Goal: Task Accomplishment & Management: Manage account settings

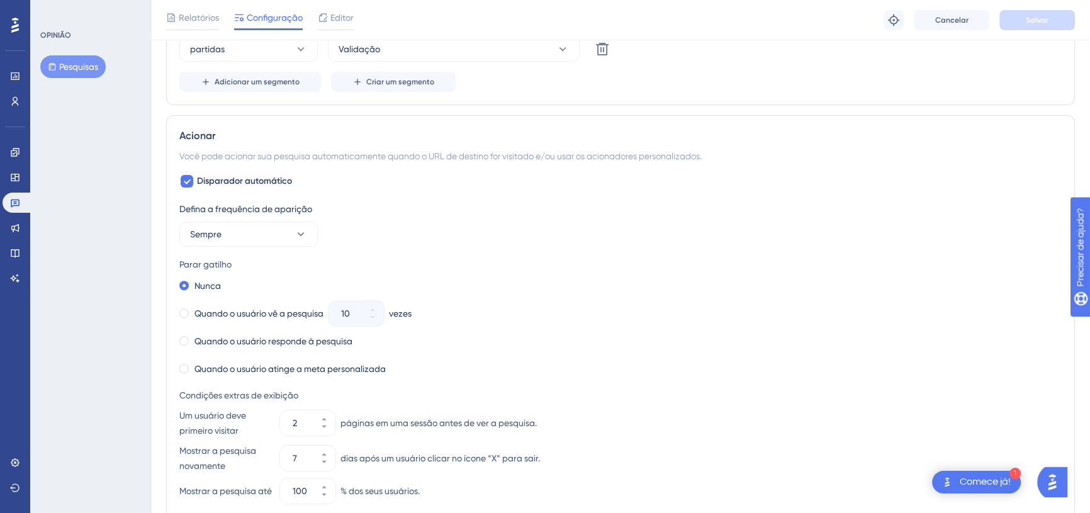
scroll to position [503, 0]
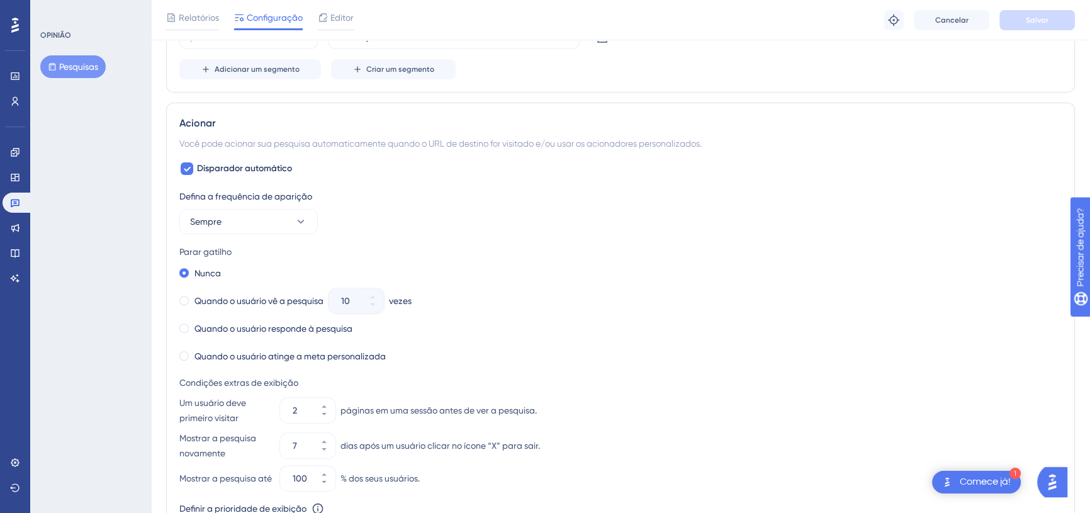
click at [393, 204] on div "Defina a frequência de aparição Sempre" at bounding box center [620, 211] width 882 height 45
click at [232, 301] on font "Quando o usuário vê a pesquisa" at bounding box center [258, 301] width 129 height 10
click at [376, 303] on icon at bounding box center [373, 305] width 8 height 8
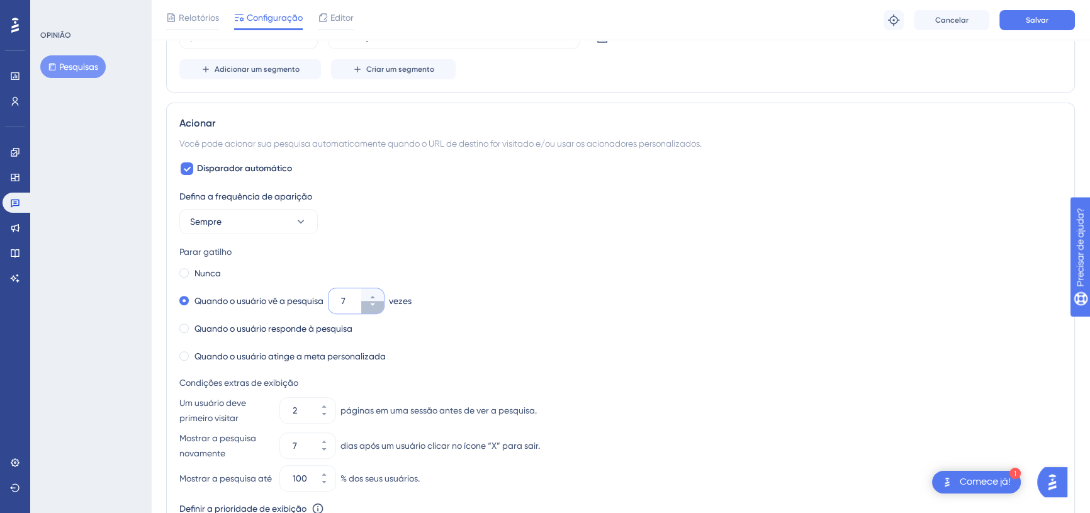
click at [376, 303] on icon at bounding box center [373, 305] width 8 height 8
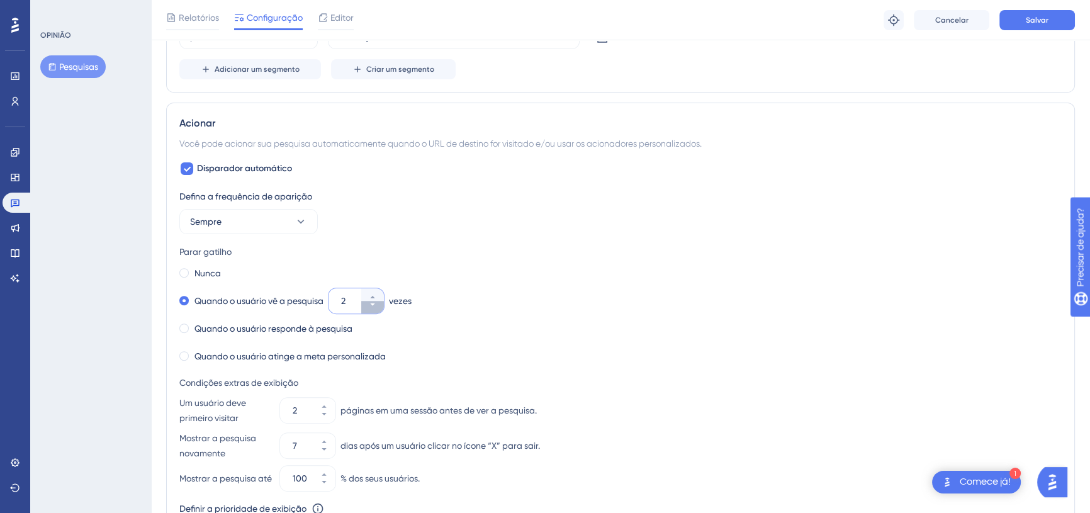
click at [376, 303] on icon at bounding box center [373, 305] width 8 height 8
click at [375, 289] on button "1" at bounding box center [372, 294] width 23 height 13
type input "2"
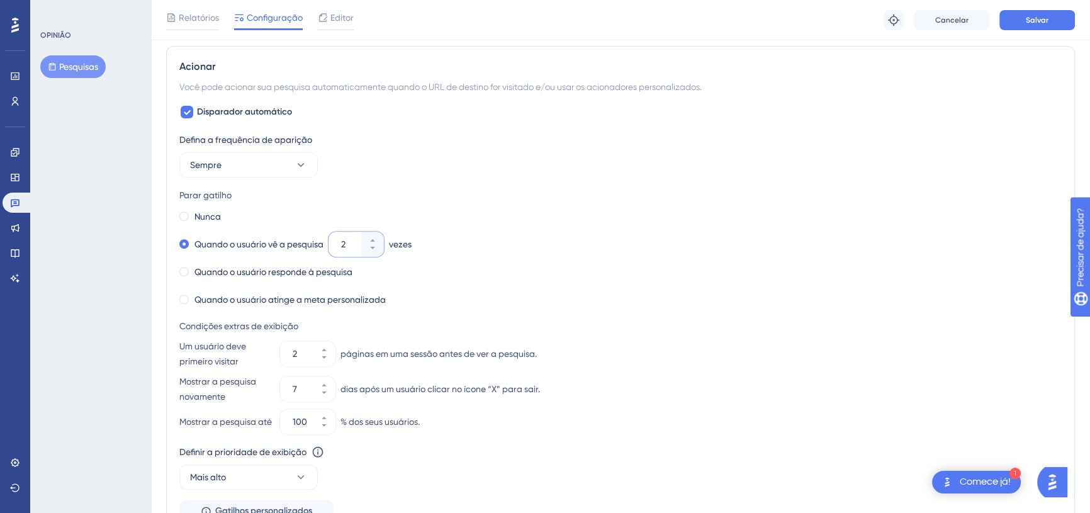
scroll to position [560, 0]
click at [328, 359] on button "2" at bounding box center [324, 359] width 23 height 13
click at [328, 359] on button "1" at bounding box center [324, 359] width 23 height 13
type input "1"
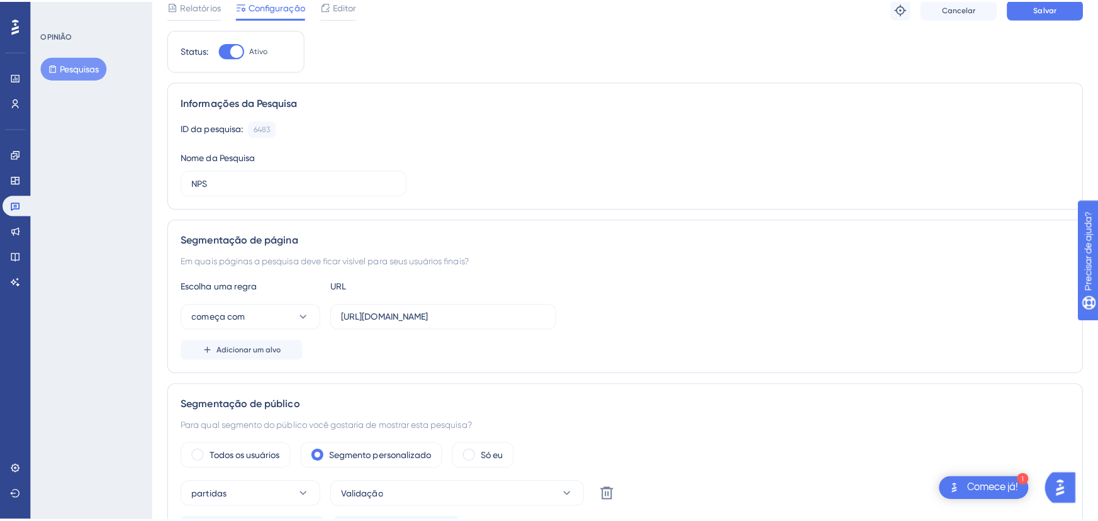
scroll to position [0, 0]
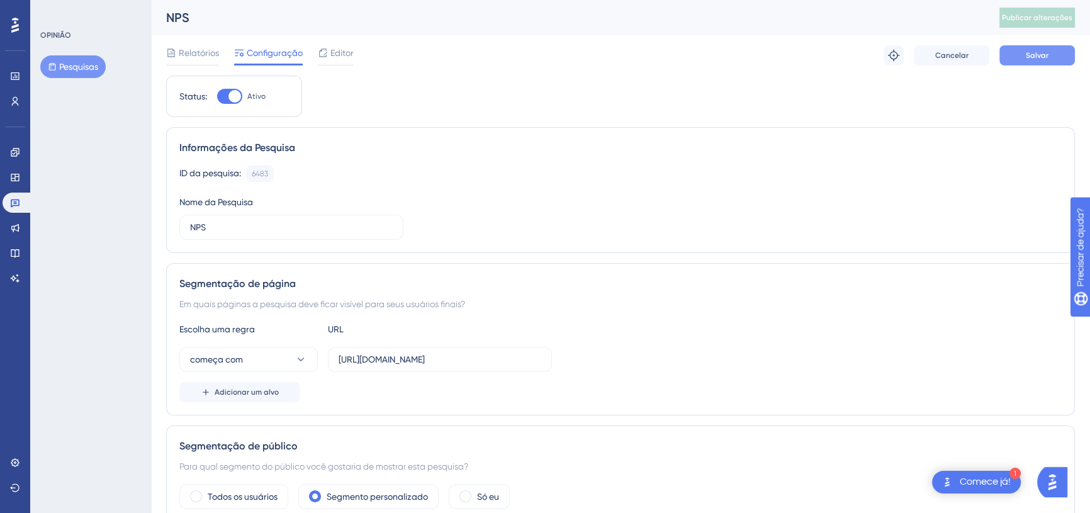
click at [1042, 52] on font "Salvar" at bounding box center [1037, 55] width 23 height 9
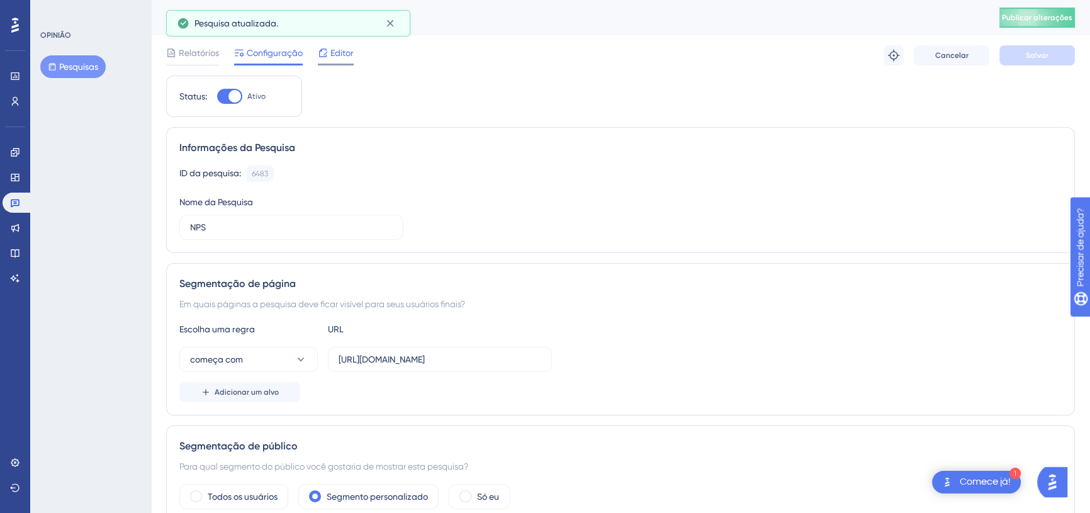
click at [330, 55] on font "Editor" at bounding box center [341, 53] width 23 height 10
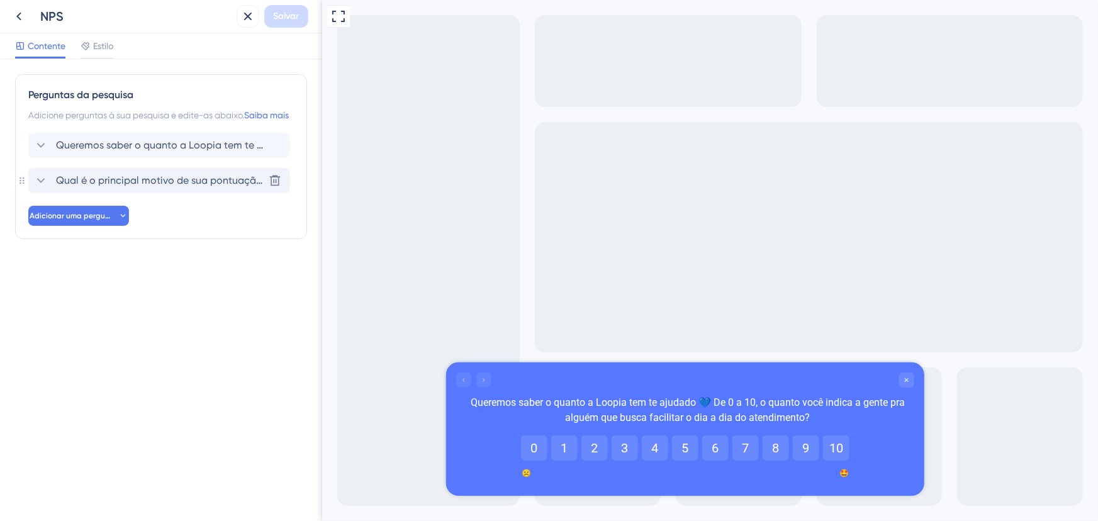
click at [99, 186] on font "Qual é o principal motivo de sua pontuação?" at bounding box center [161, 180] width 211 height 12
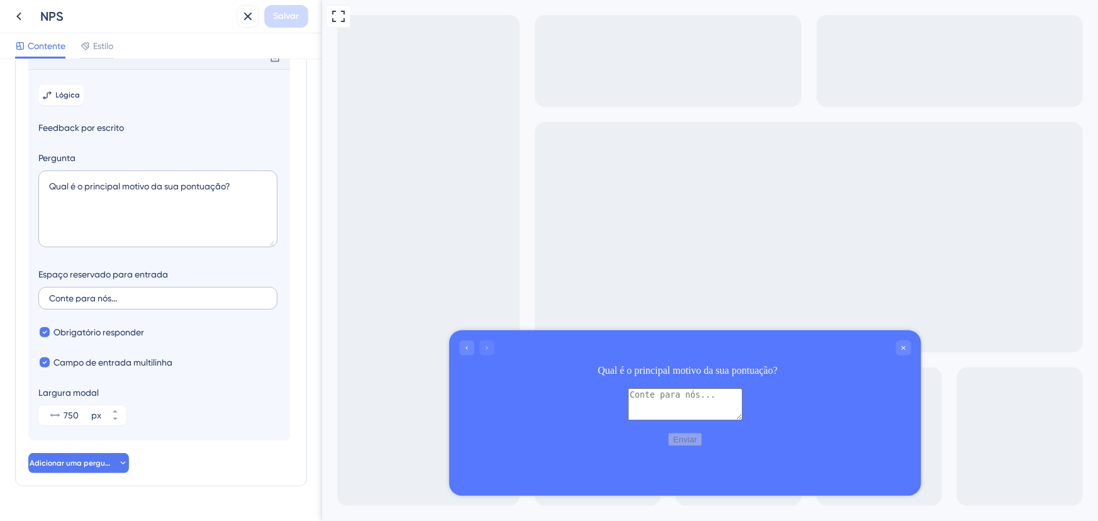
scroll to position [127, 0]
click at [98, 334] on font "Obrigatório responder" at bounding box center [98, 329] width 91 height 10
checkbox input "false"
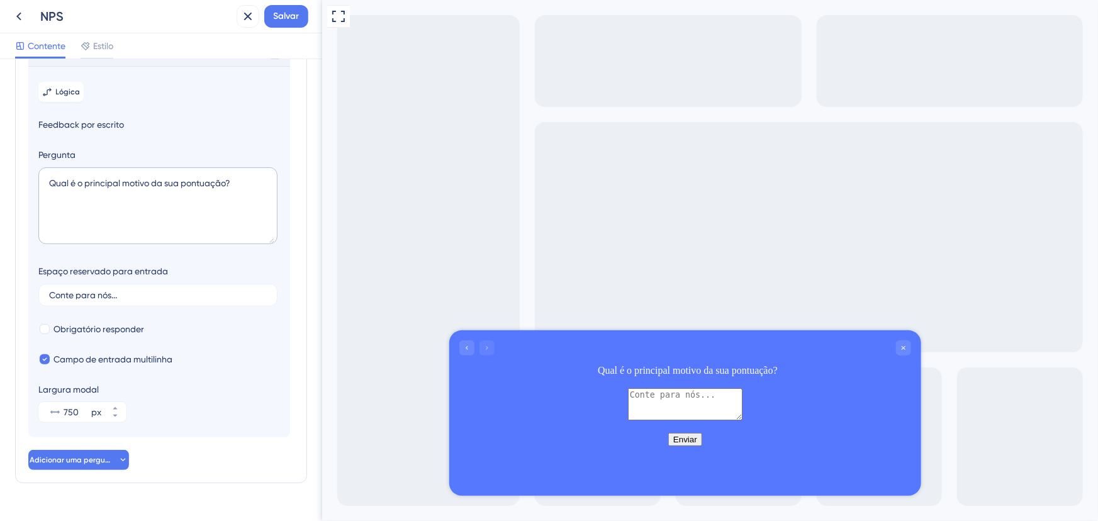
scroll to position [39, 0]
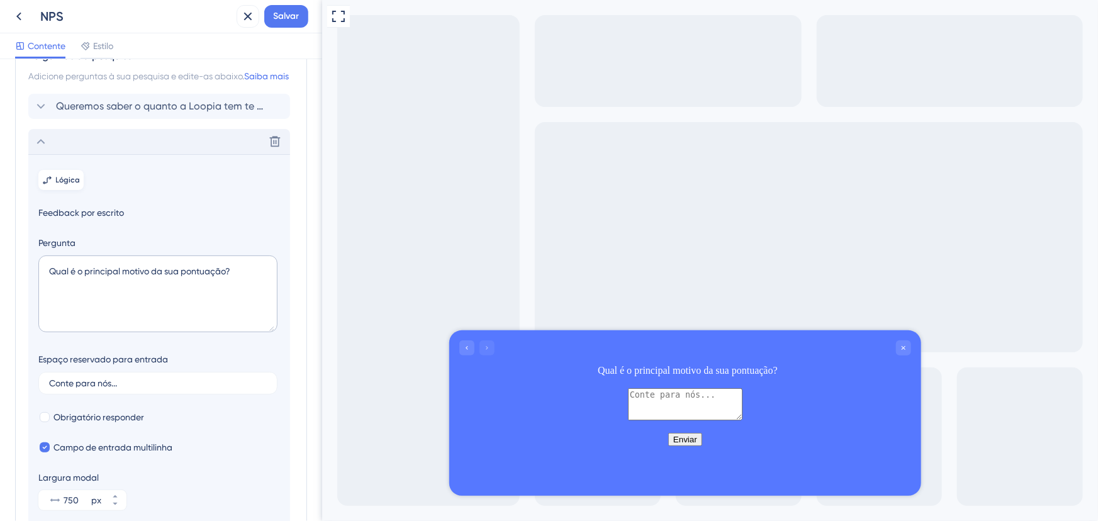
click at [78, 184] on font "Lógica" at bounding box center [68, 180] width 25 height 9
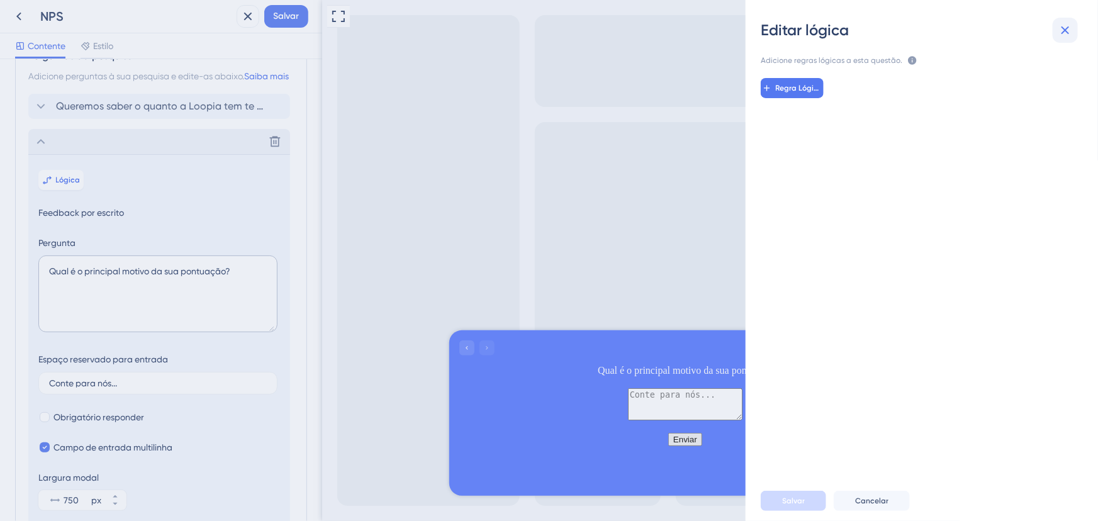
click at [1065, 37] on icon at bounding box center [1065, 30] width 15 height 15
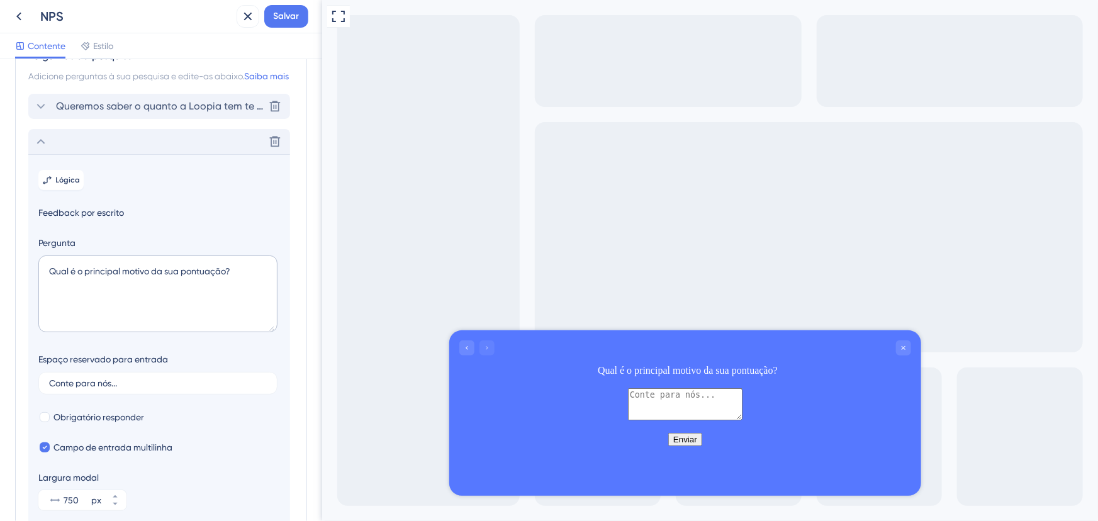
click at [155, 112] on font "Queremos saber o quanto a Loopia tem te ajudado 💙 De 0 a 10, o quanto você indi…" at bounding box center [418, 106] width 725 height 12
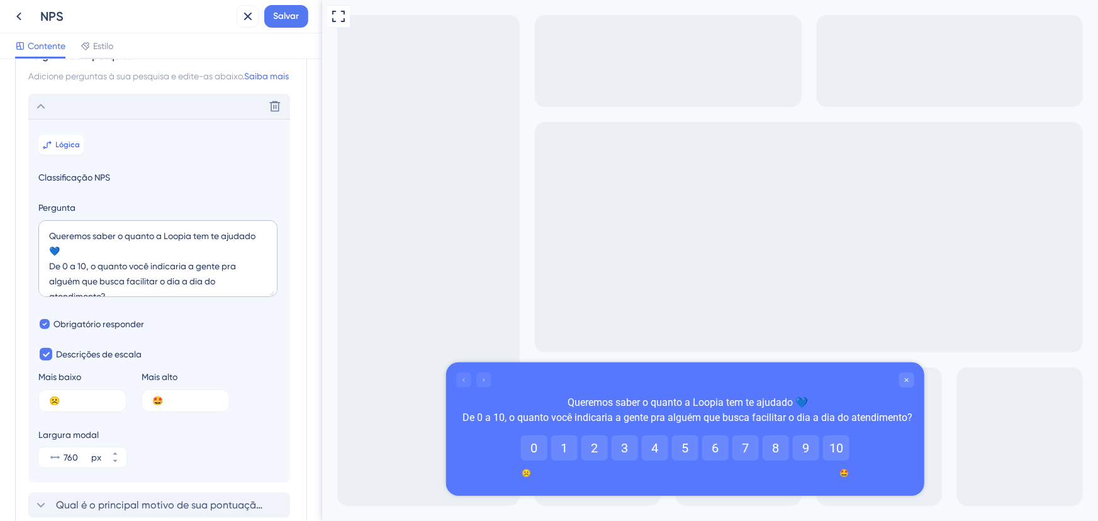
scroll to position [88, 0]
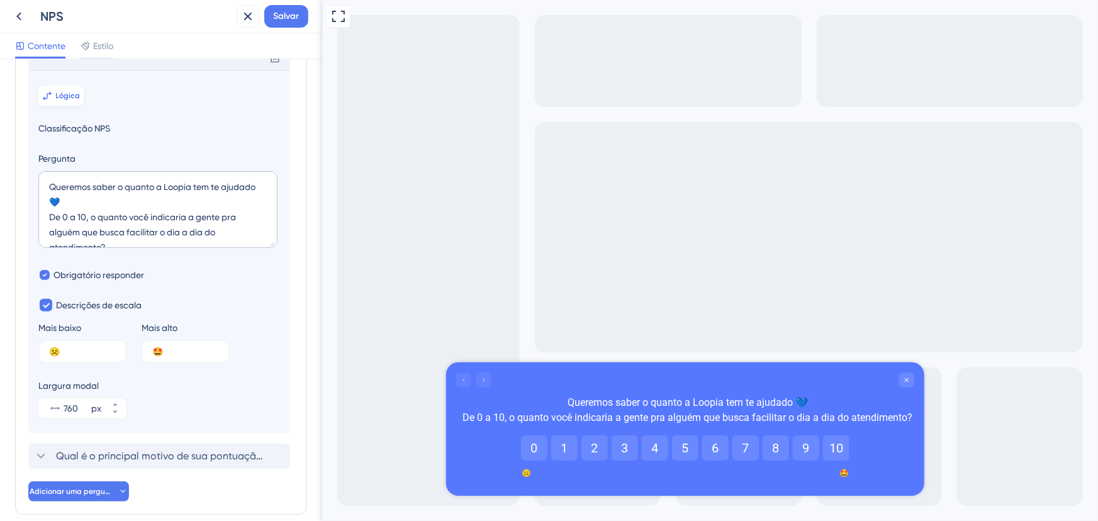
click at [60, 106] on button "Lógica" at bounding box center [60, 96] width 45 height 20
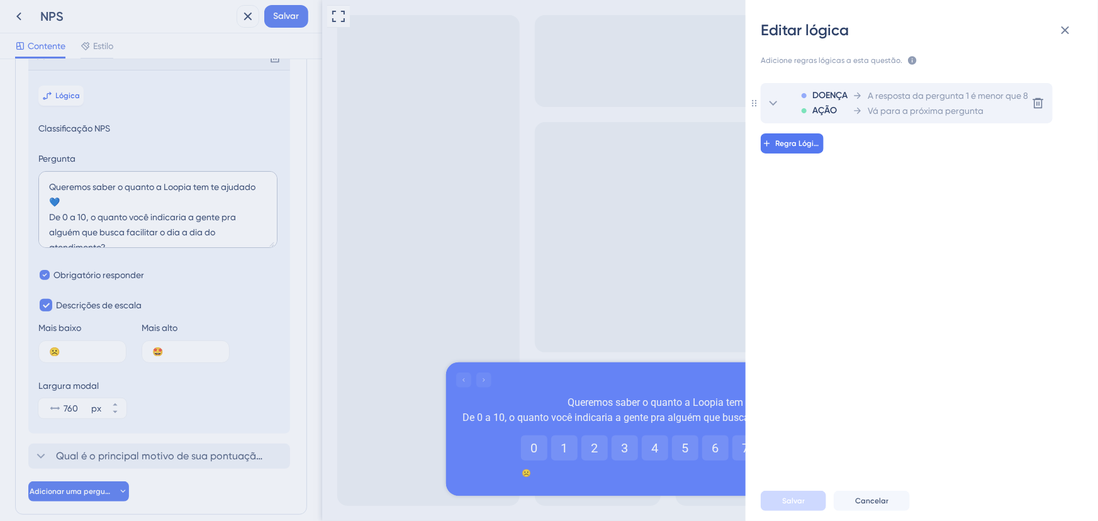
click at [773, 104] on icon at bounding box center [774, 103] width 8 height 5
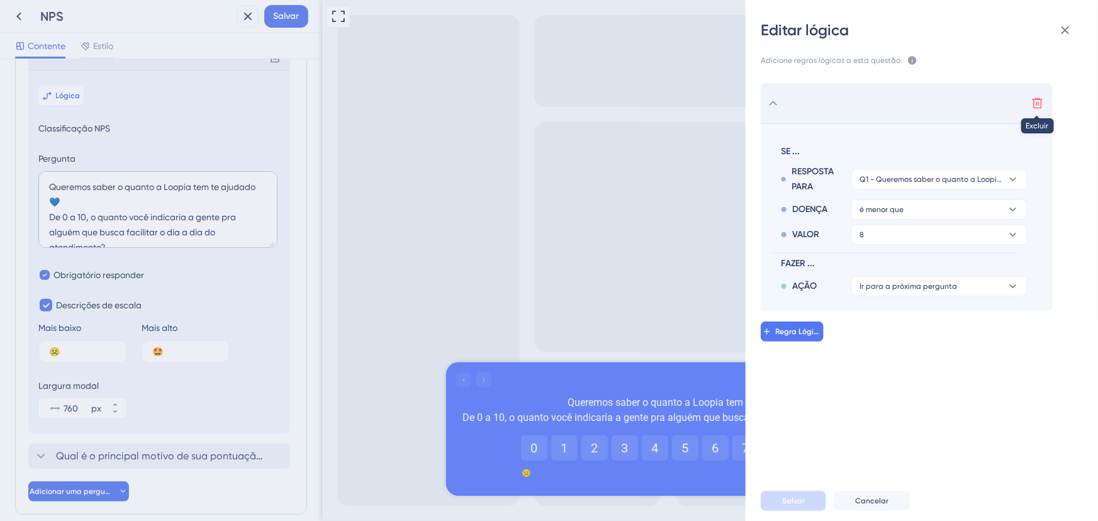
click at [1038, 104] on icon at bounding box center [1037, 103] width 13 height 13
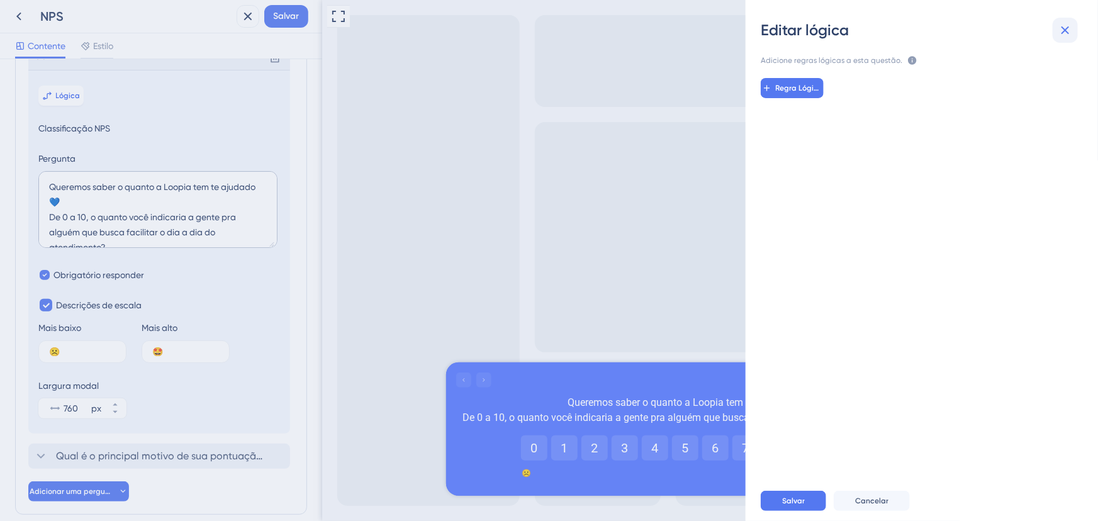
click at [1065, 30] on icon at bounding box center [1066, 30] width 8 height 8
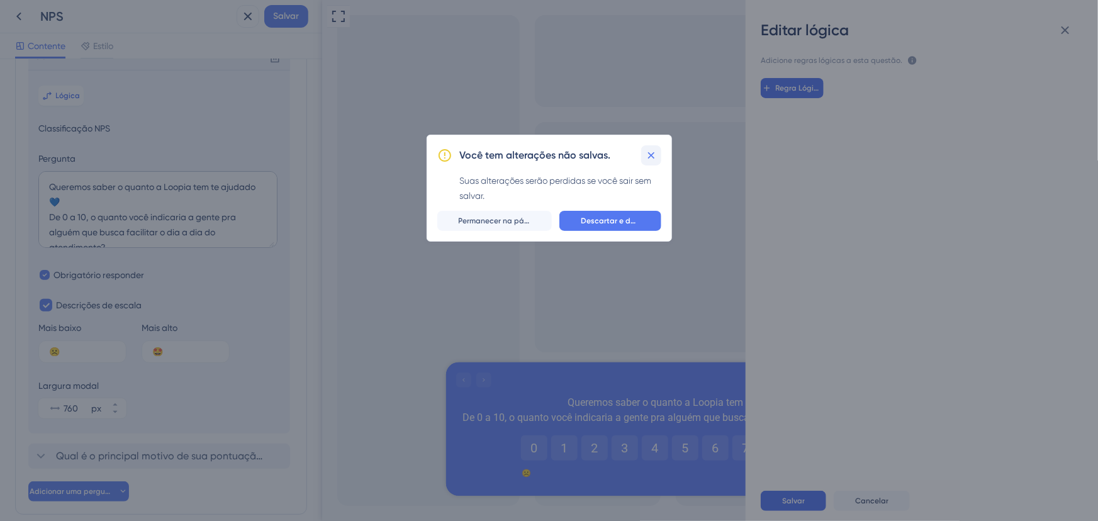
click at [651, 159] on icon at bounding box center [651, 155] width 13 height 13
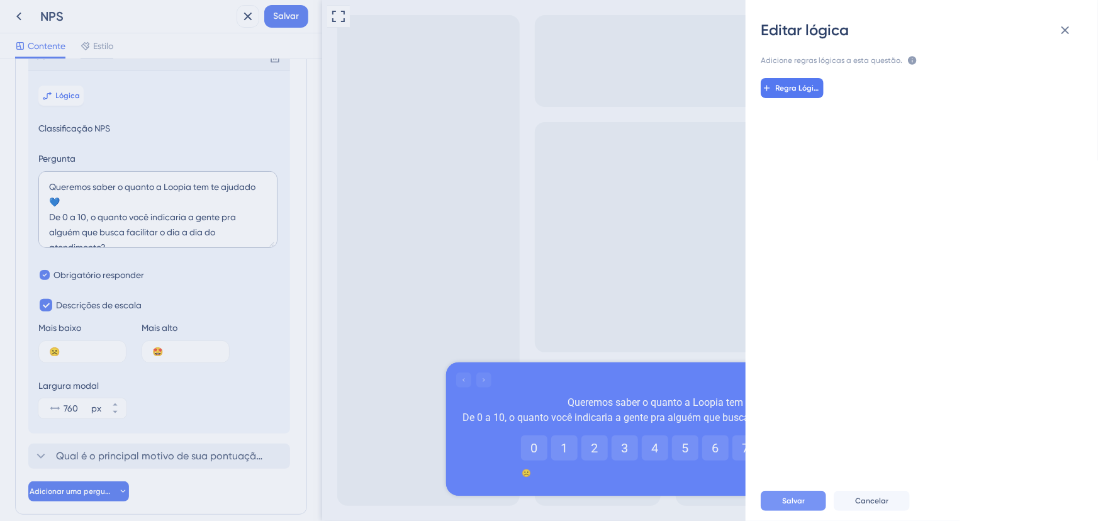
click at [798, 499] on font "Salvar" at bounding box center [793, 501] width 23 height 9
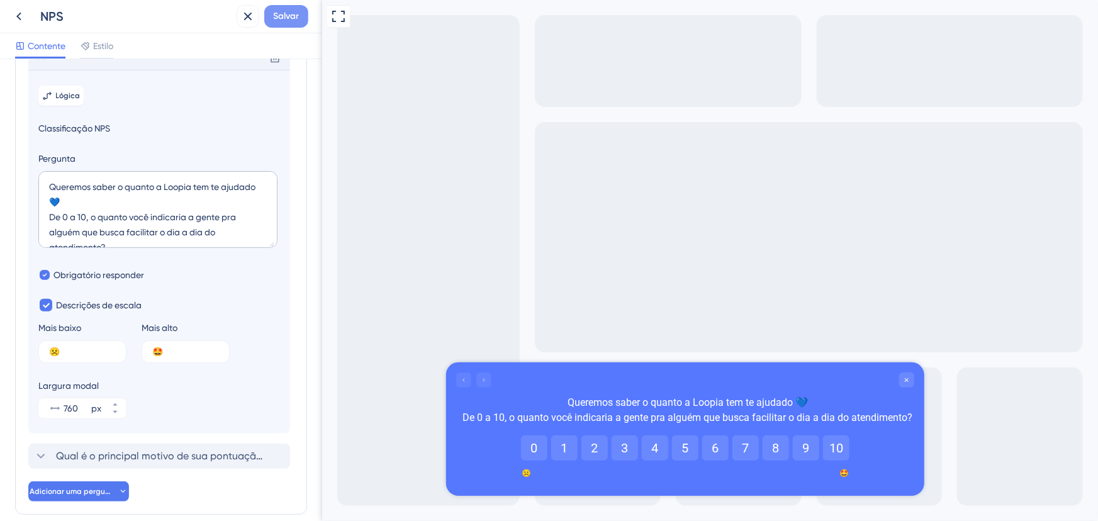
click at [288, 14] on font "Salvar" at bounding box center [287, 16] width 26 height 11
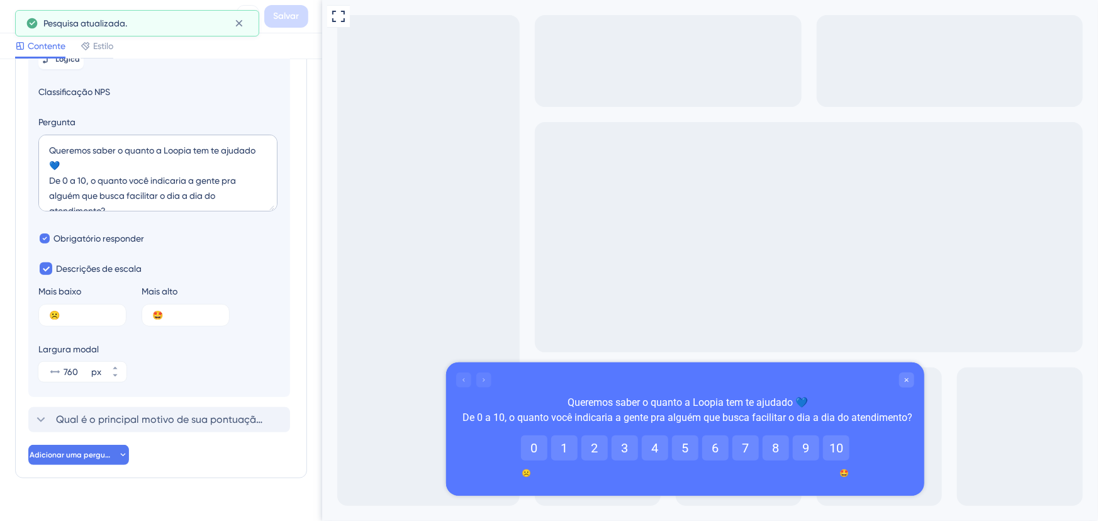
scroll to position [162, 0]
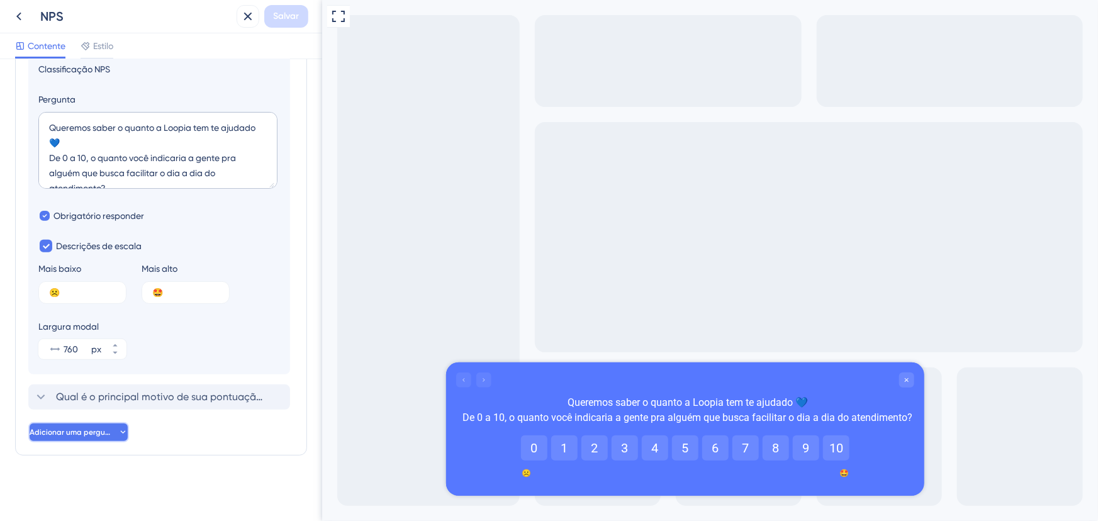
click at [120, 438] on button "Adicionar uma pergunta" at bounding box center [78, 432] width 101 height 20
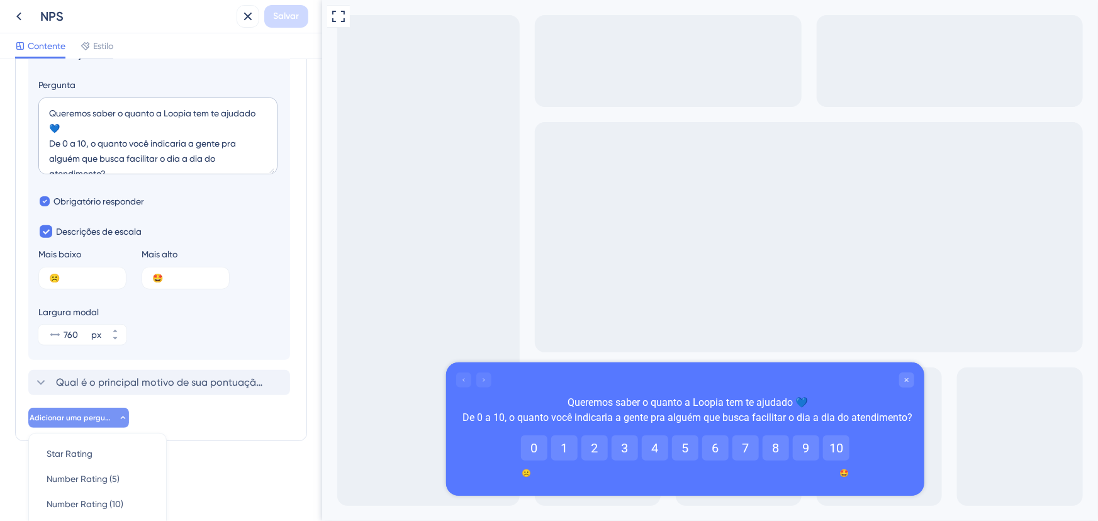
scroll to position [356, 0]
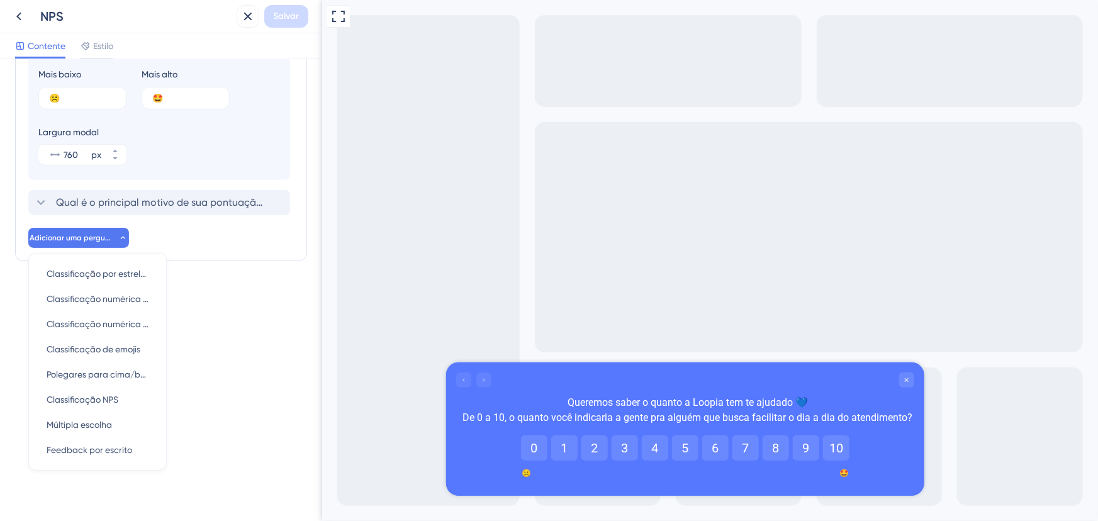
click at [203, 359] on div "Perguntas da pesquisa Adicione perguntas à sua pesquisa e edite-as abaixo. Saib…" at bounding box center [161, 290] width 322 height 462
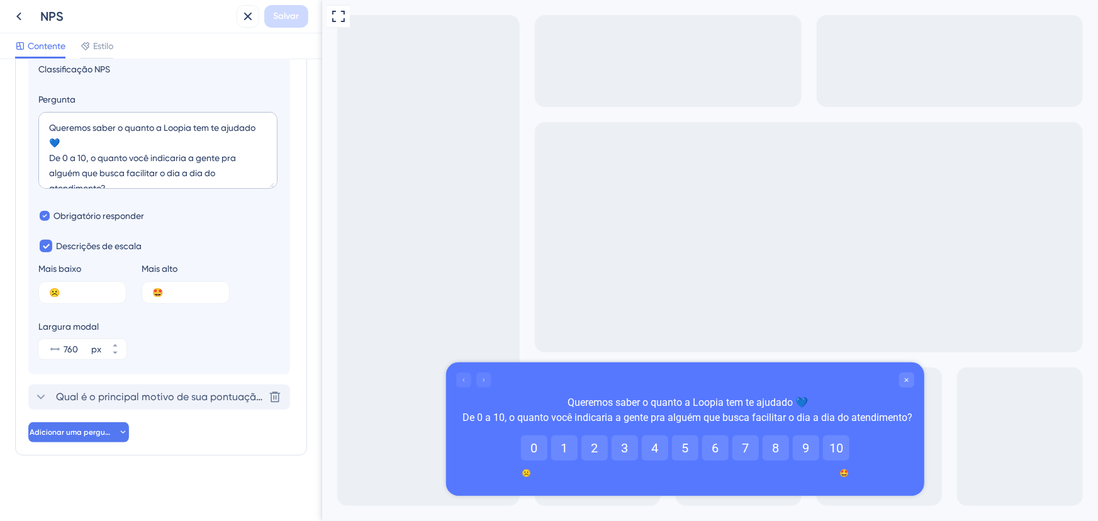
click at [77, 395] on font "Qual é o principal motivo de sua pontuação?" at bounding box center [161, 397] width 211 height 12
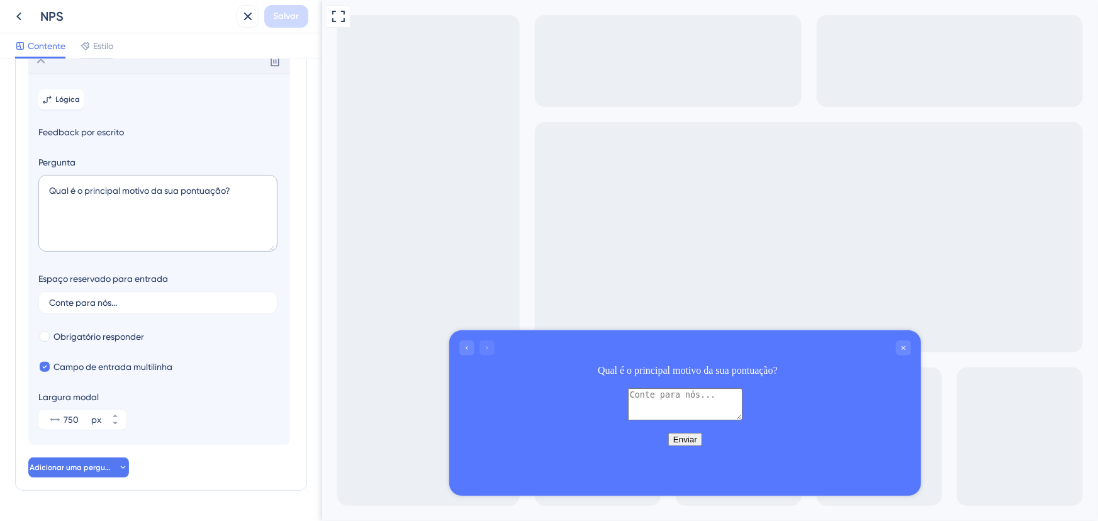
scroll to position [120, 0]
click at [467, 345] on icon "Go to Question 1" at bounding box center [467, 348] width 8 height 8
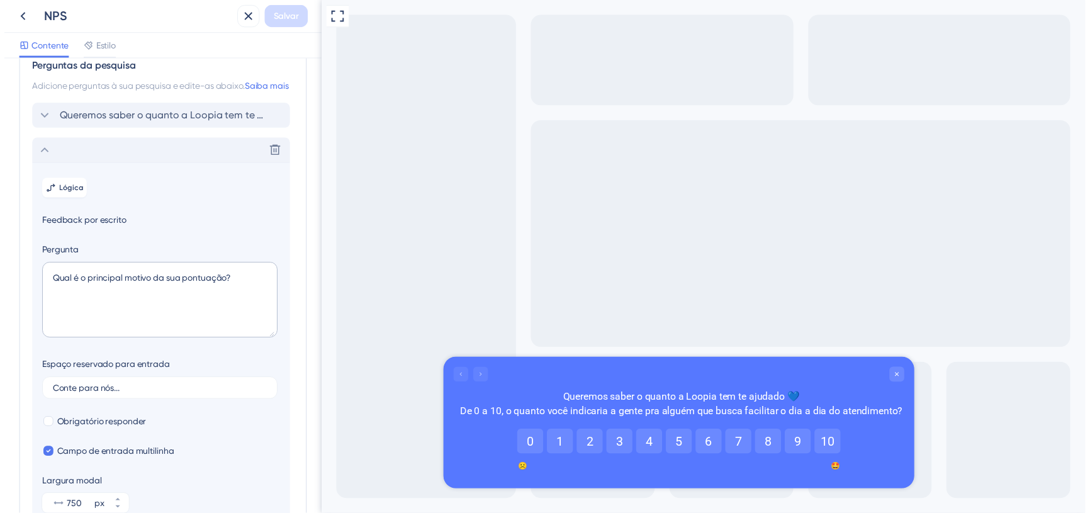
scroll to position [0, 0]
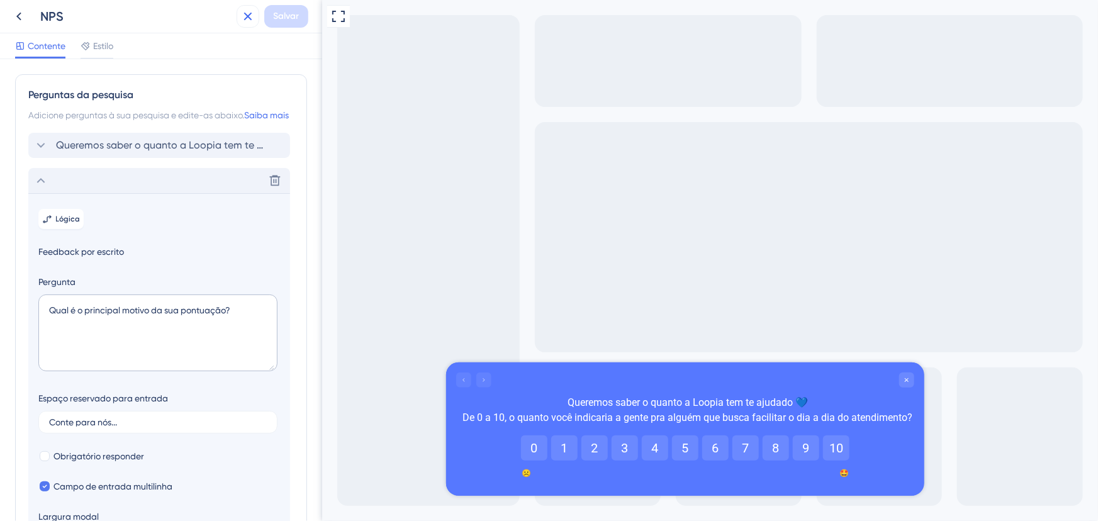
click at [244, 16] on icon at bounding box center [247, 16] width 15 height 15
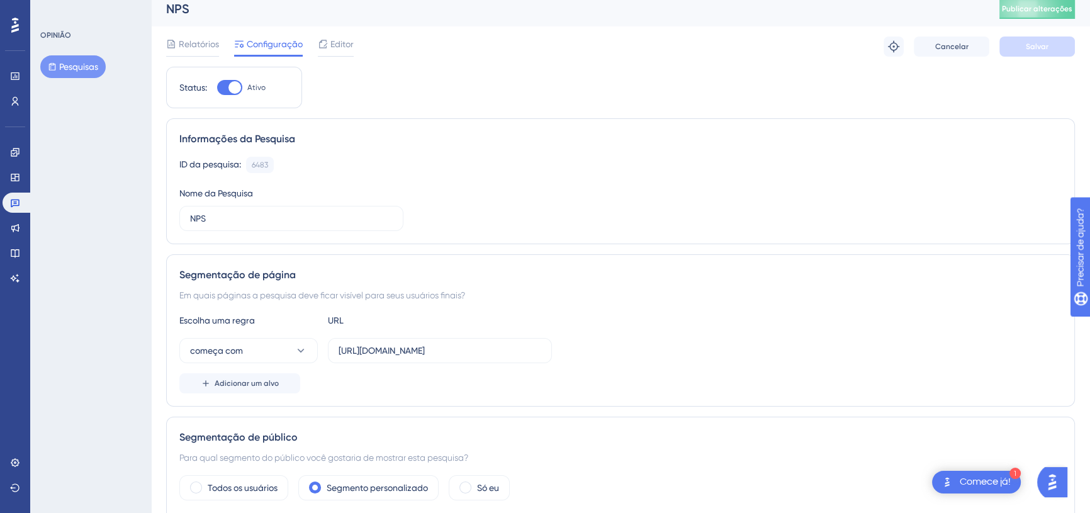
scroll to position [11, 0]
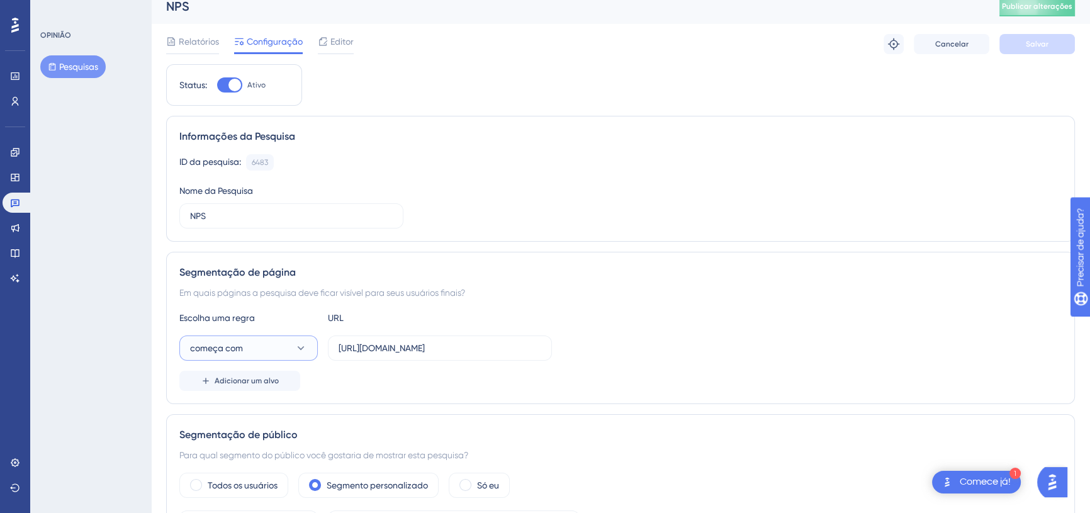
click at [301, 349] on icon at bounding box center [301, 348] width 13 height 13
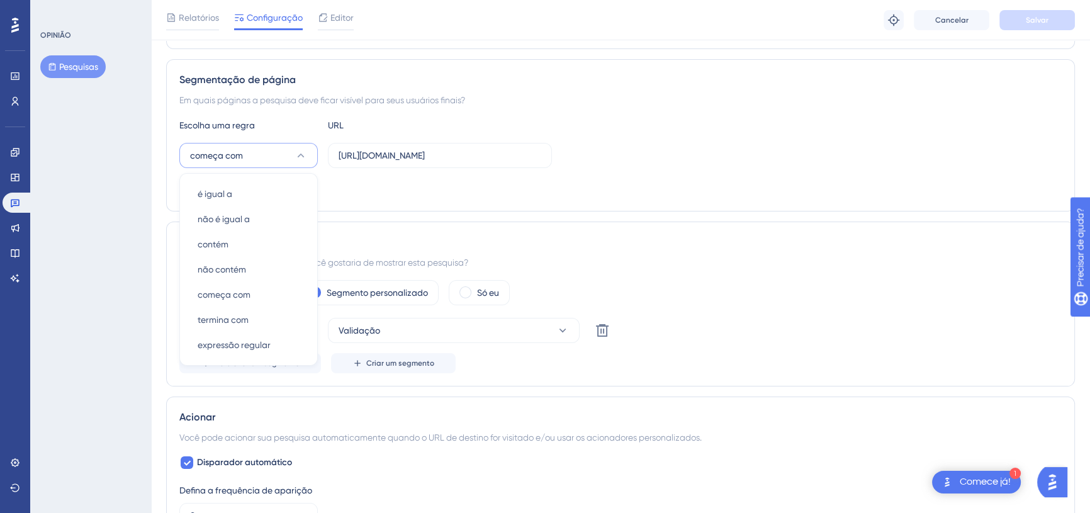
click at [648, 250] on div "Segmentação de público Para qual segmento do público você gostaria de mostrar e…" at bounding box center [620, 304] width 909 height 165
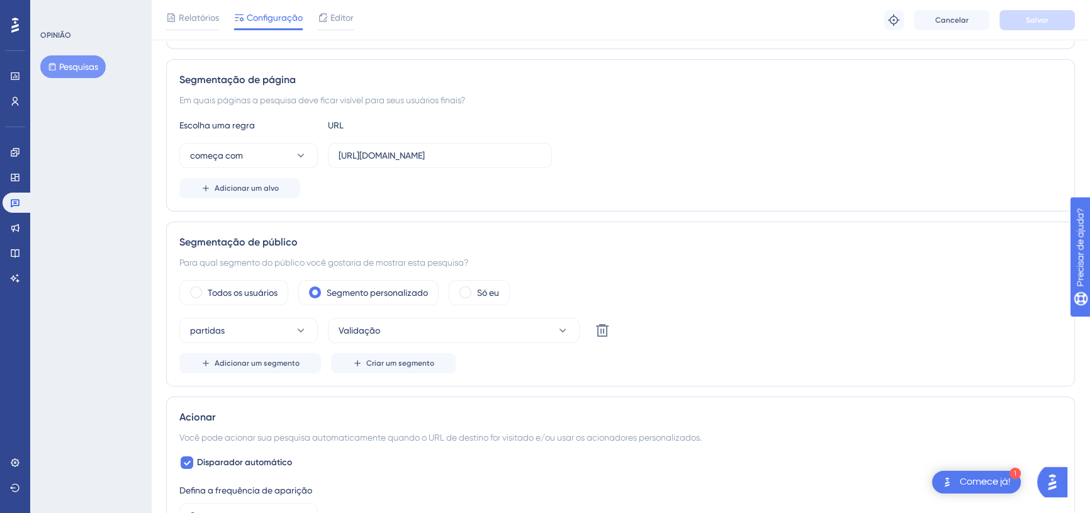
scroll to position [0, 0]
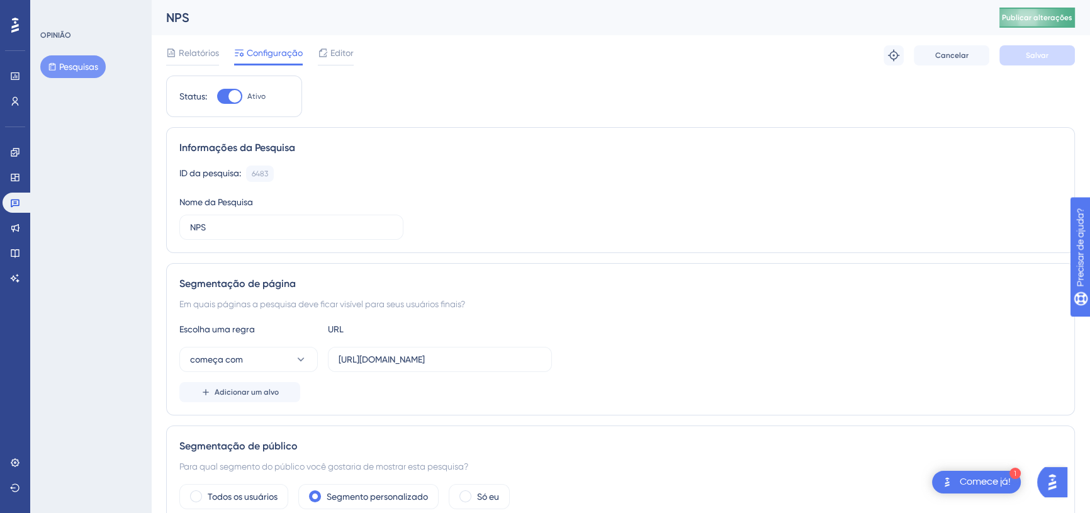
click at [1044, 18] on font "Publicar alterações" at bounding box center [1037, 17] width 70 height 9
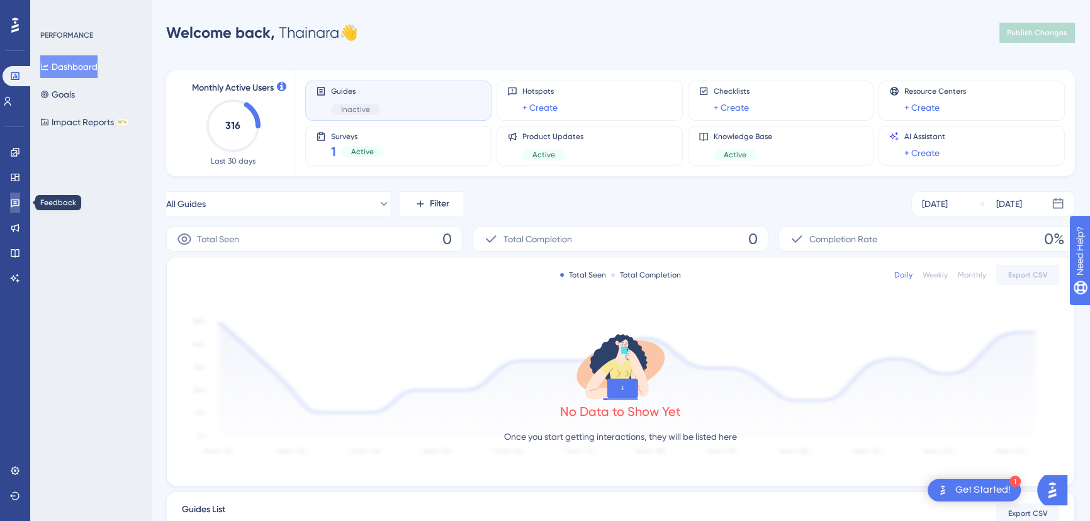
click at [20, 196] on link at bounding box center [15, 203] width 10 height 20
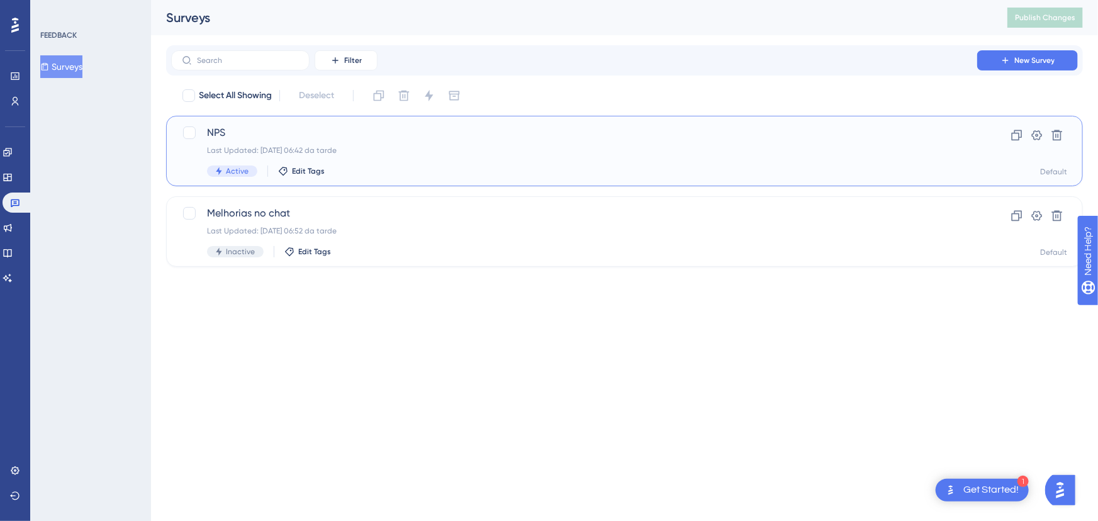
click at [276, 132] on span "NPS" at bounding box center [574, 132] width 734 height 15
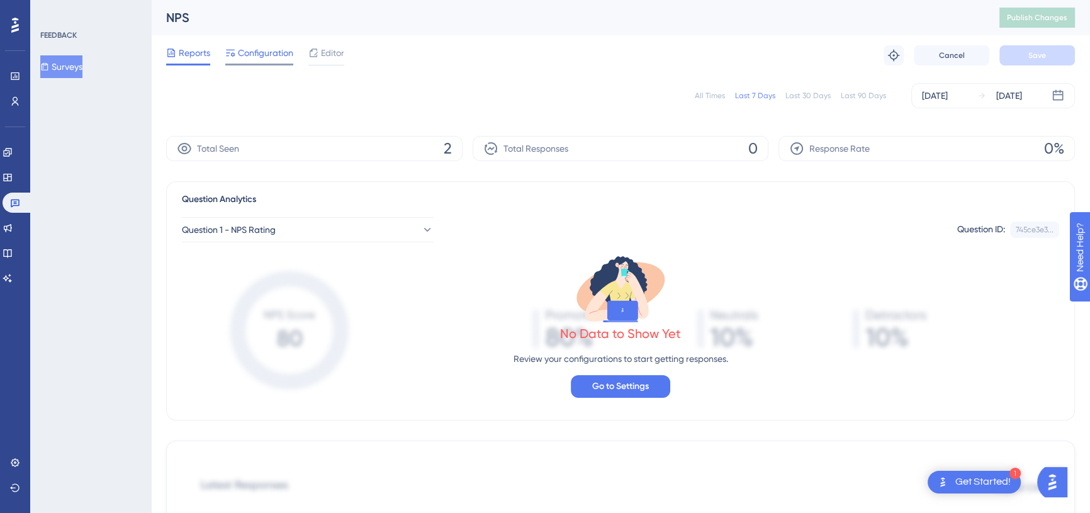
click at [247, 60] on div "Configuration" at bounding box center [259, 55] width 68 height 20
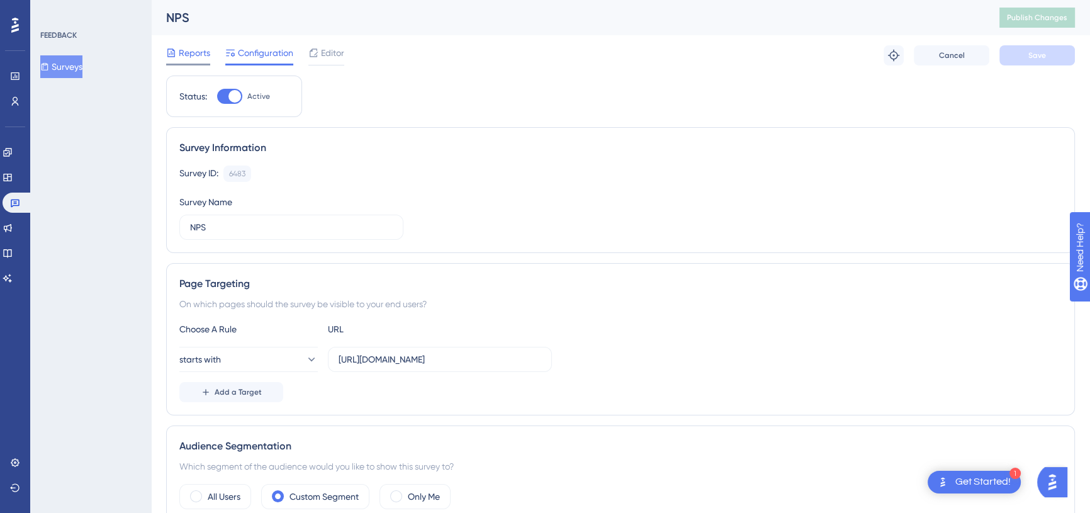
click at [206, 60] on span "Reports" at bounding box center [194, 52] width 31 height 15
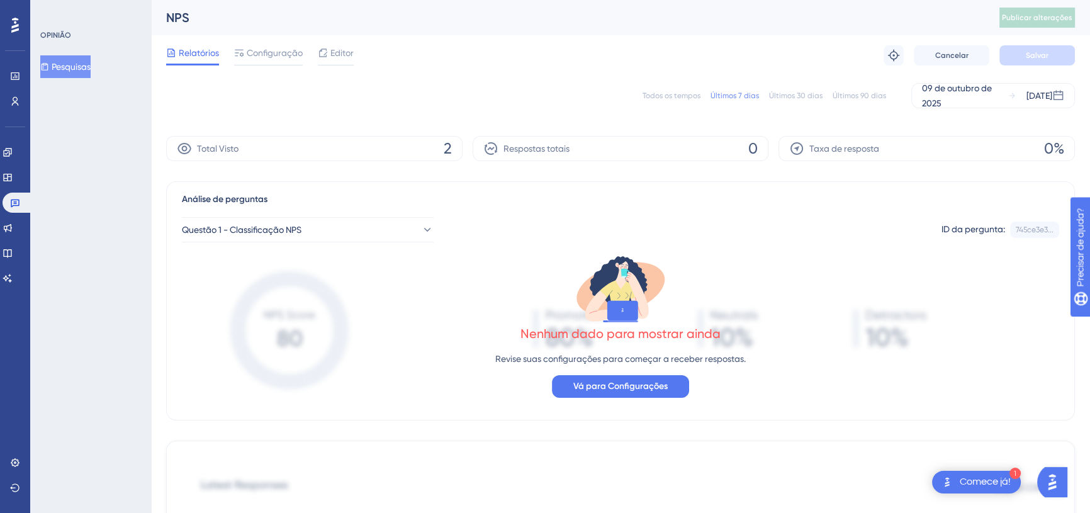
click at [643, 82] on div "Todos os tempos Últimos 7 dias Últimos 30 dias Últimos 90 dias 09 de outubro de…" at bounding box center [620, 96] width 909 height 40
click at [291, 49] on font "Configuração" at bounding box center [275, 53] width 56 height 10
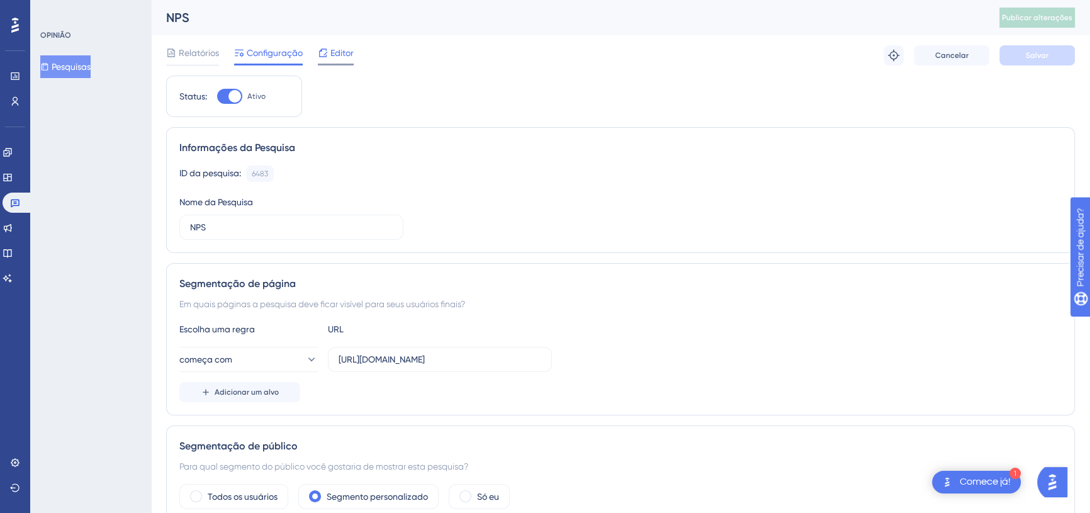
click at [318, 58] on div at bounding box center [323, 52] width 10 height 15
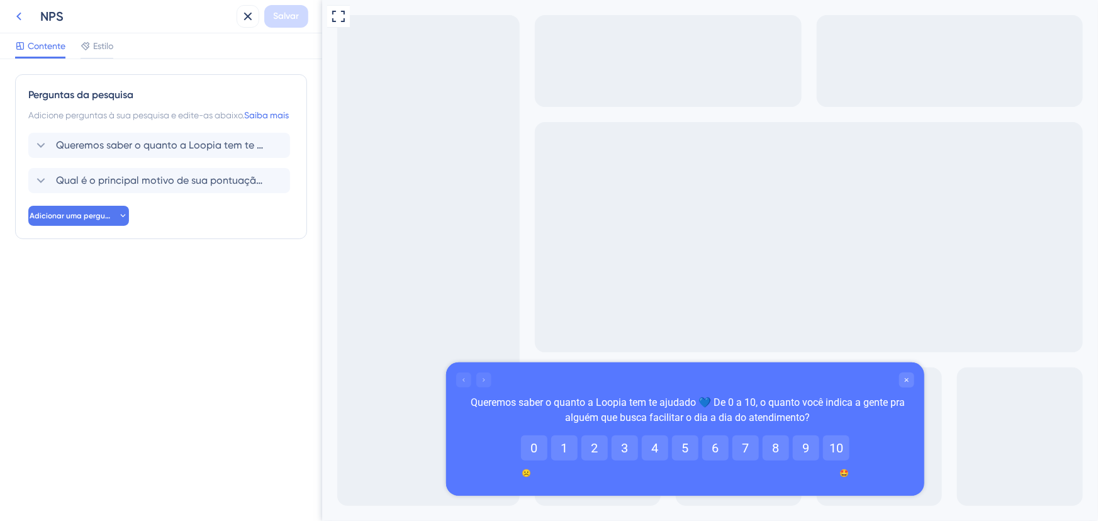
click at [19, 16] on icon at bounding box center [18, 16] width 15 height 15
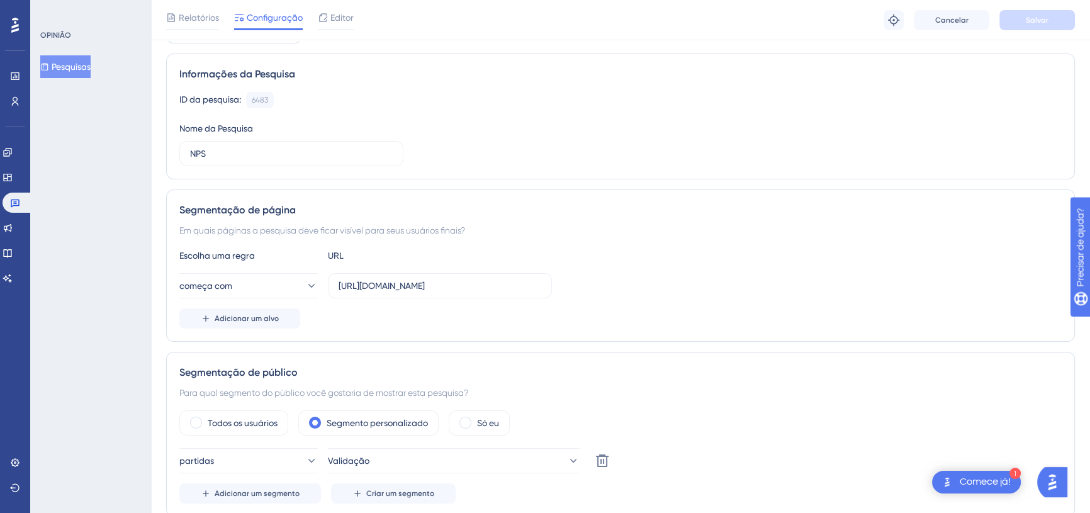
scroll to position [79, 0]
click at [295, 293] on button "começa com" at bounding box center [248, 284] width 138 height 25
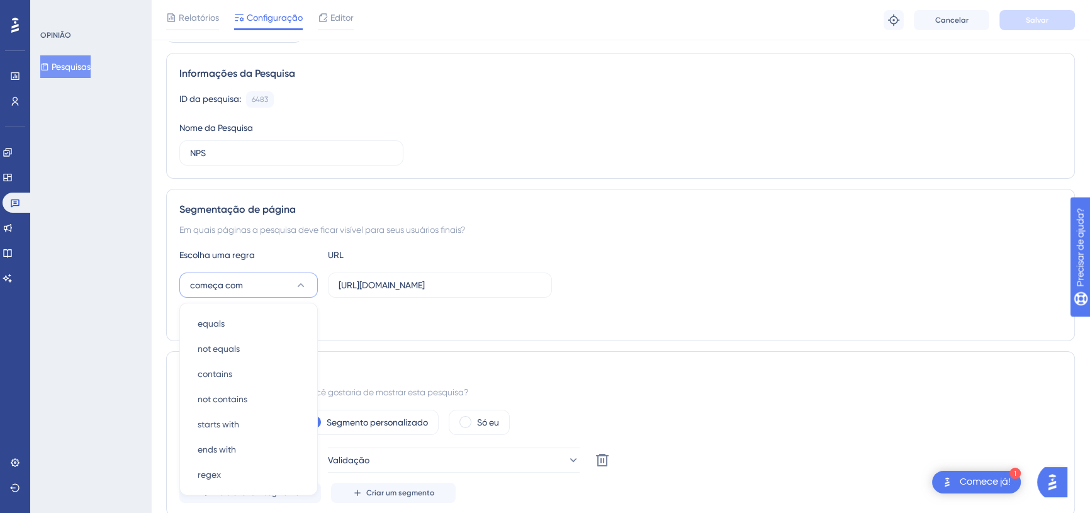
scroll to position [220, 0]
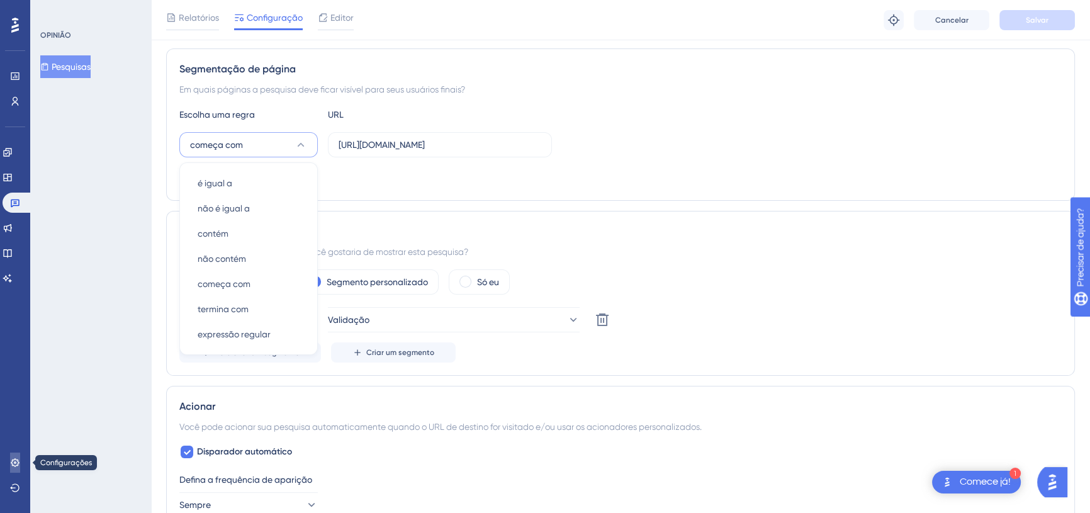
click at [20, 457] on link at bounding box center [15, 462] width 10 height 20
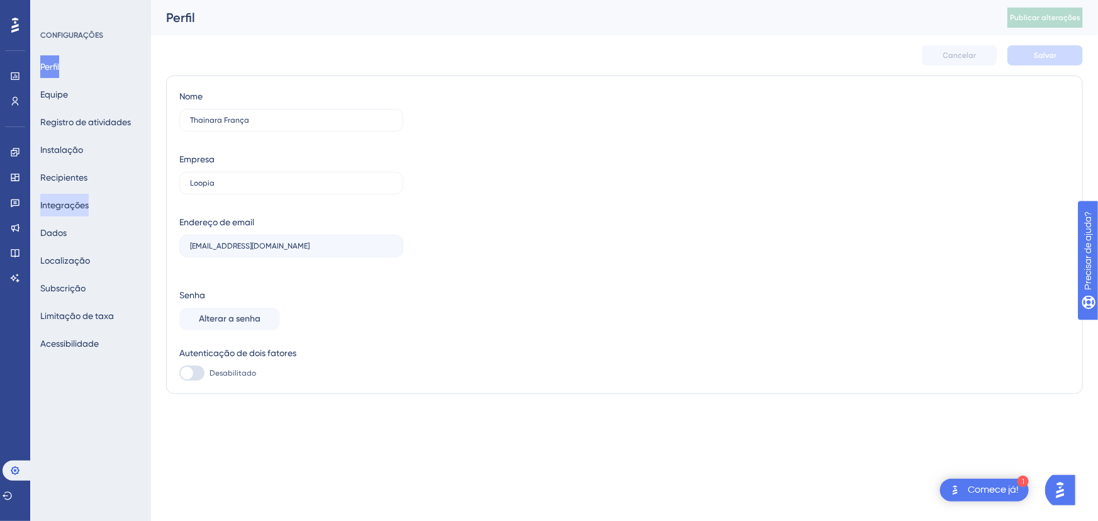
click at [69, 205] on font "Integrações" at bounding box center [64, 205] width 48 height 10
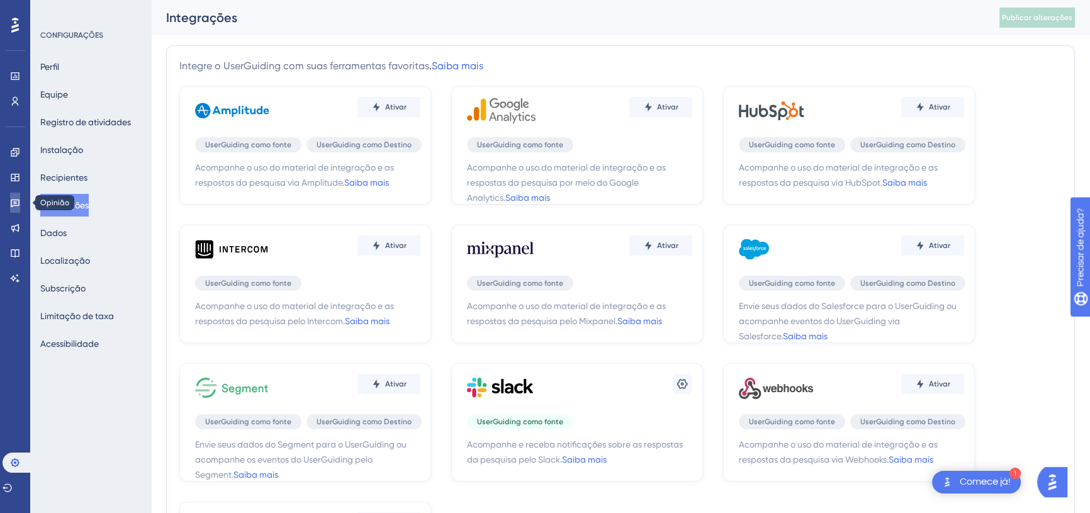
click at [15, 204] on icon at bounding box center [15, 203] width 10 height 10
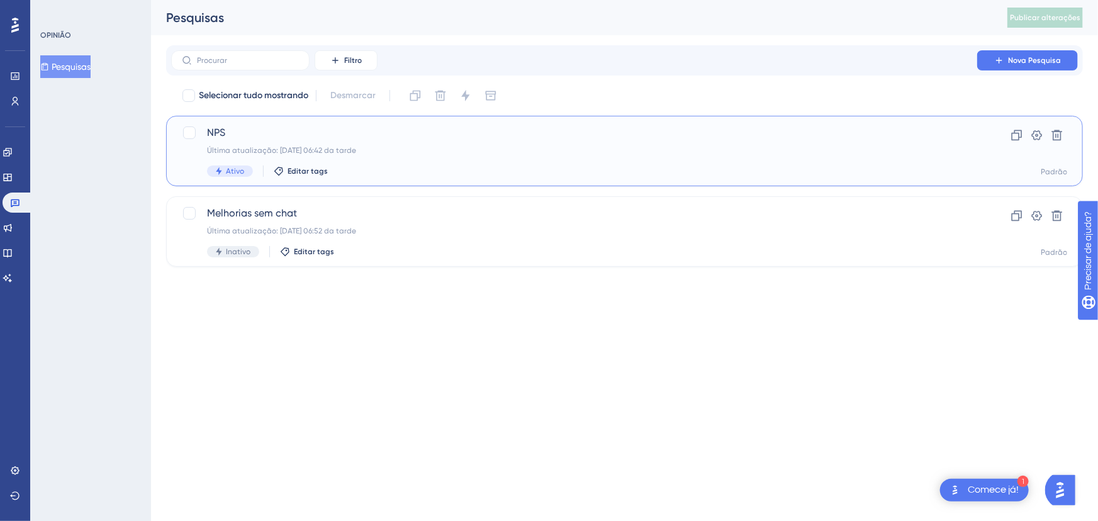
click at [234, 146] on font "Última atualização: 10.10.2025 06:42 da tarde" at bounding box center [281, 150] width 149 height 9
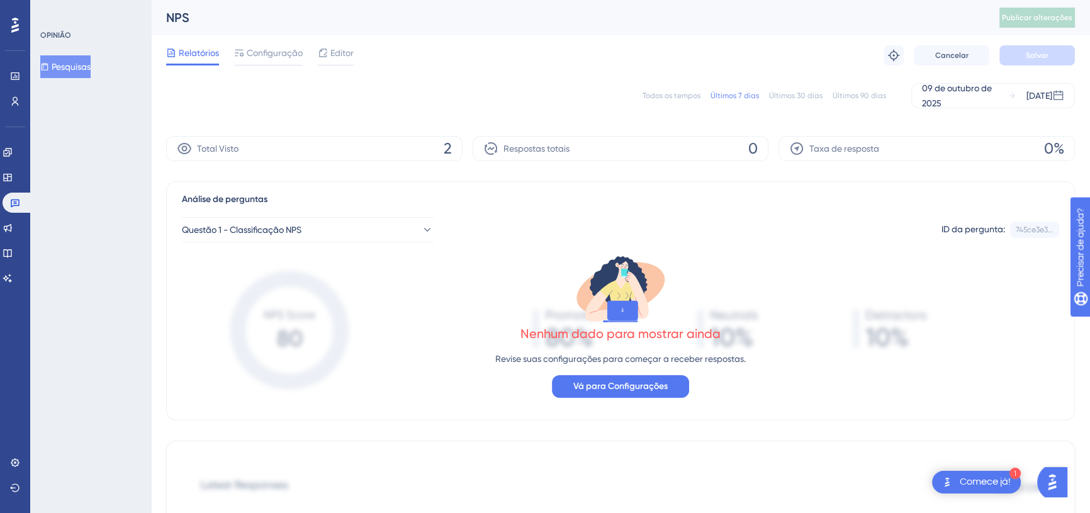
click at [453, 150] on div "Total Visto 2" at bounding box center [314, 148] width 296 height 25
click at [894, 57] on icon at bounding box center [893, 55] width 13 height 13
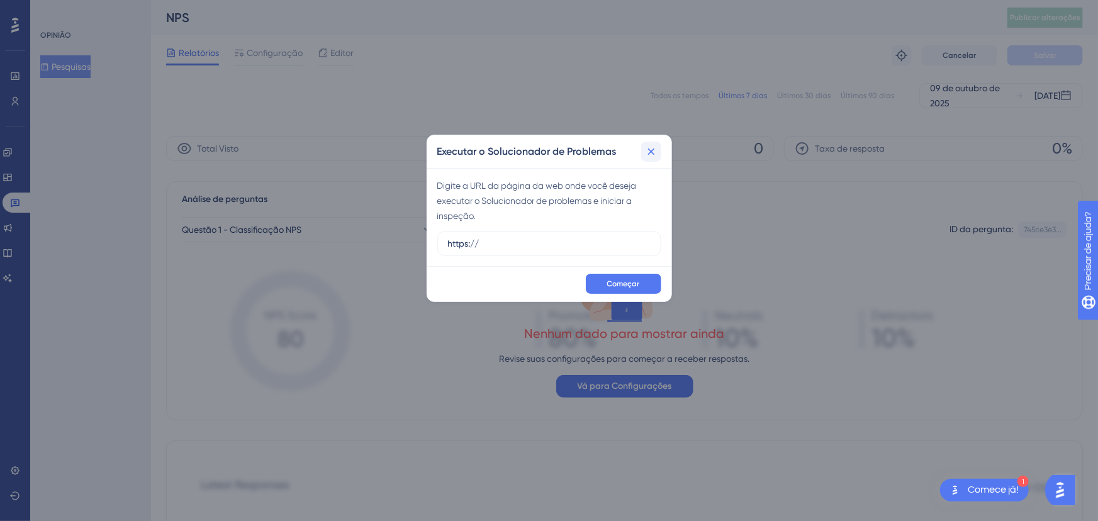
click at [644, 155] on button at bounding box center [651, 152] width 20 height 20
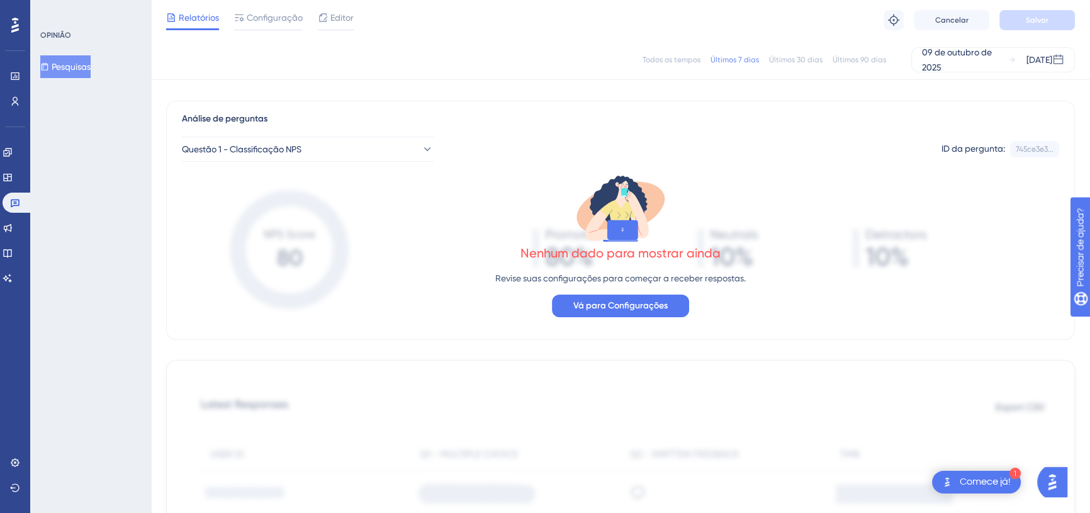
scroll to position [115, 0]
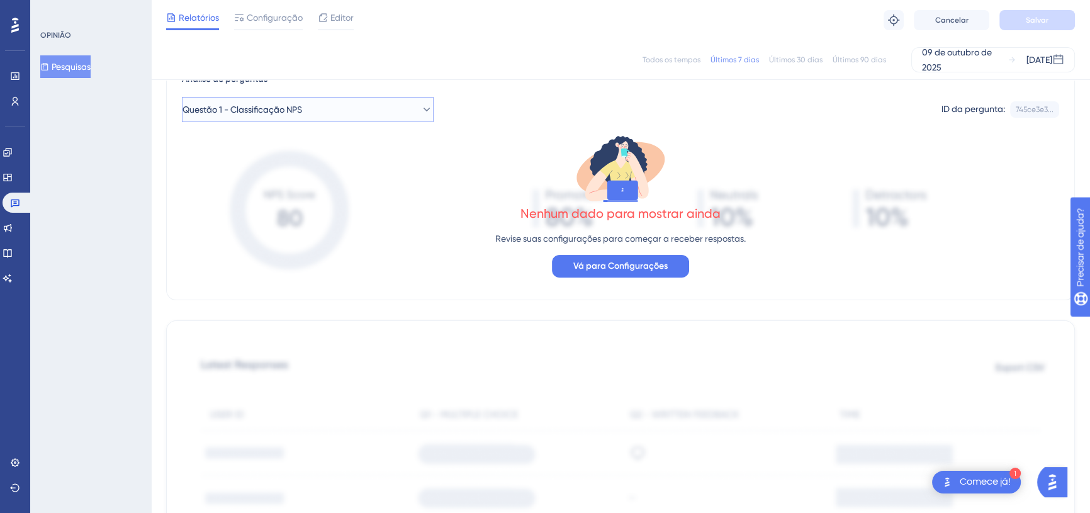
click at [412, 115] on button "Questão 1 - Classificação NPS" at bounding box center [308, 109] width 252 height 25
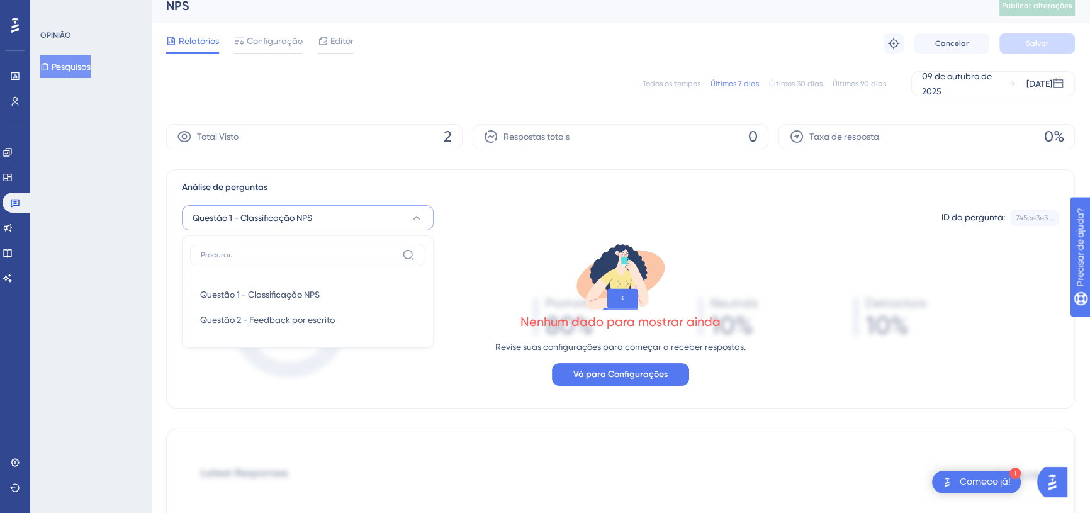
scroll to position [11, 0]
click at [273, 46] on font "Configuração" at bounding box center [275, 41] width 56 height 10
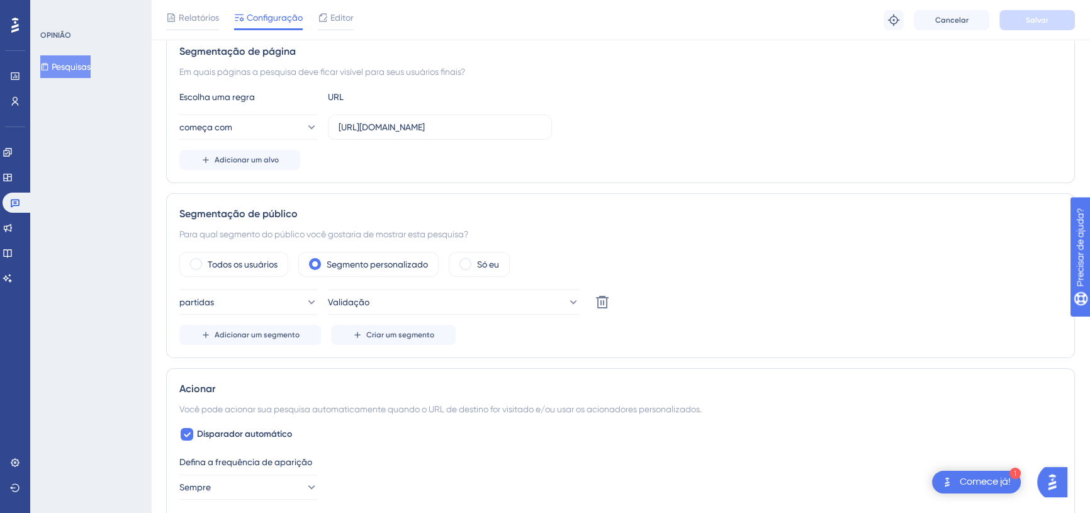
scroll to position [324, 0]
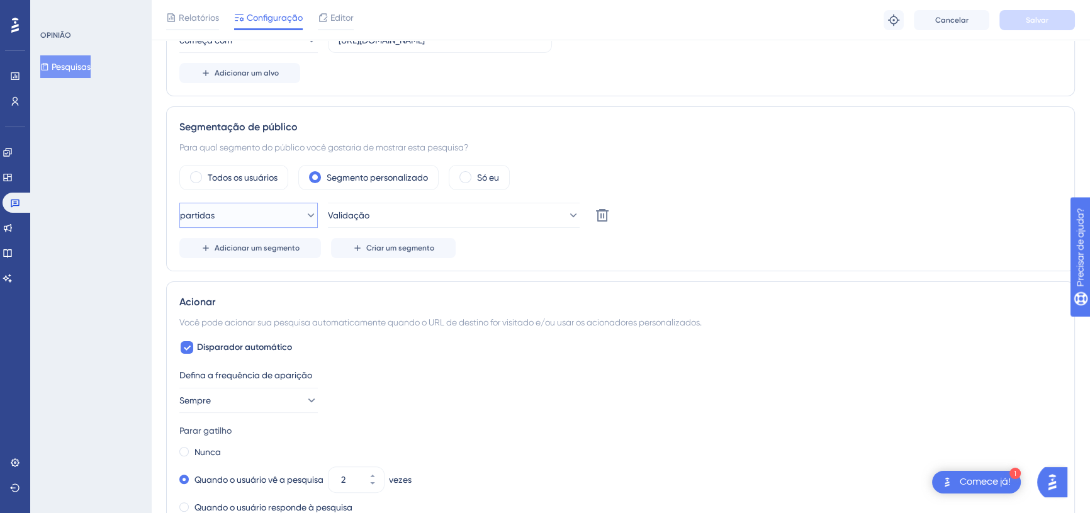
click at [305, 209] on icon at bounding box center [311, 215] width 13 height 13
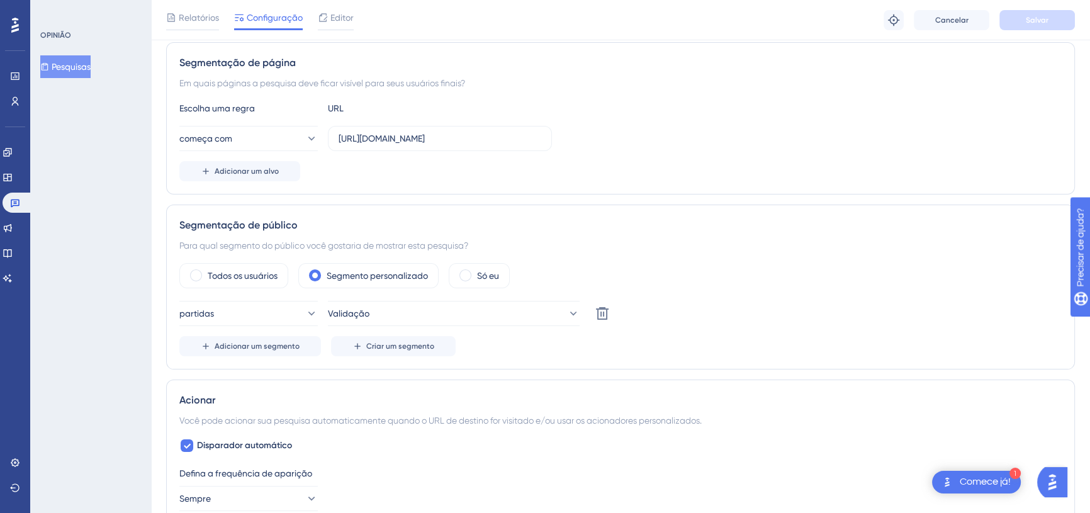
scroll to position [0, 0]
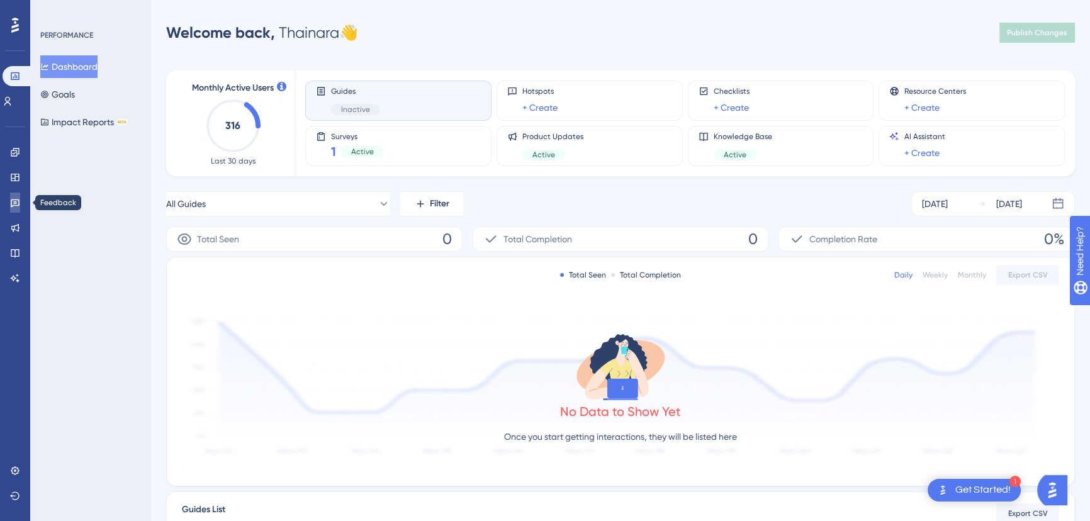
click at [13, 206] on icon at bounding box center [15, 203] width 10 height 10
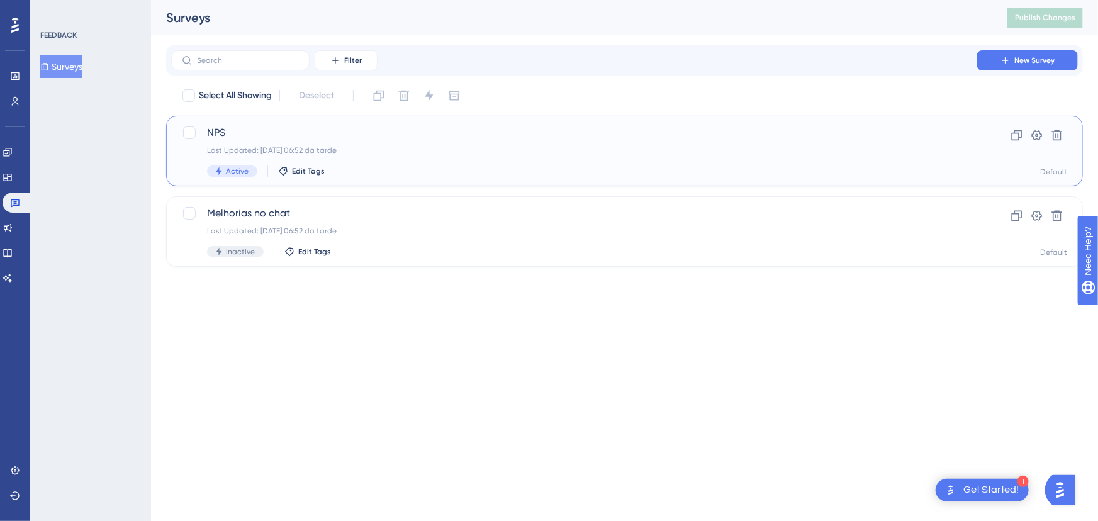
click at [301, 132] on span "NPS" at bounding box center [574, 132] width 734 height 15
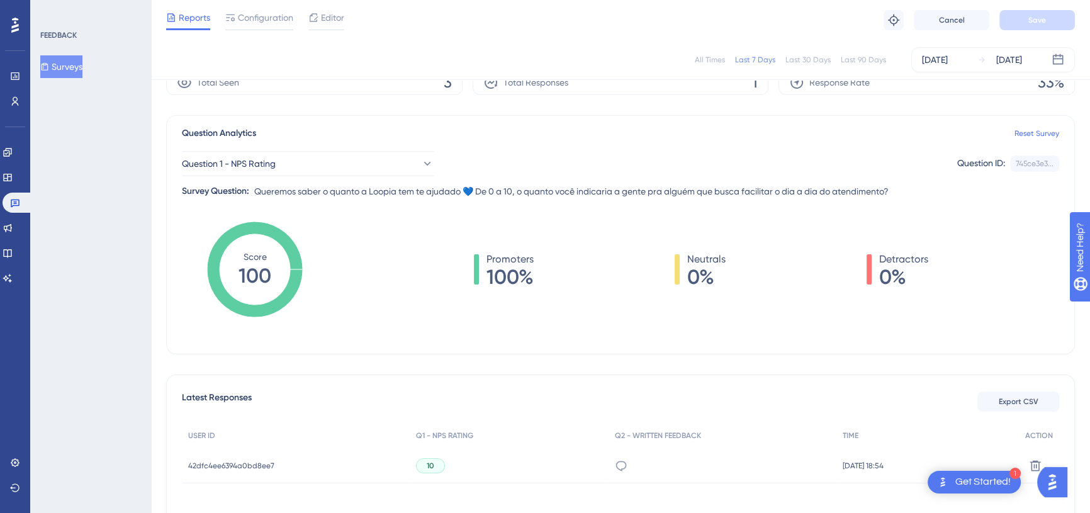
scroll to position [60, 0]
click at [332, 14] on span "Editor" at bounding box center [332, 17] width 23 height 15
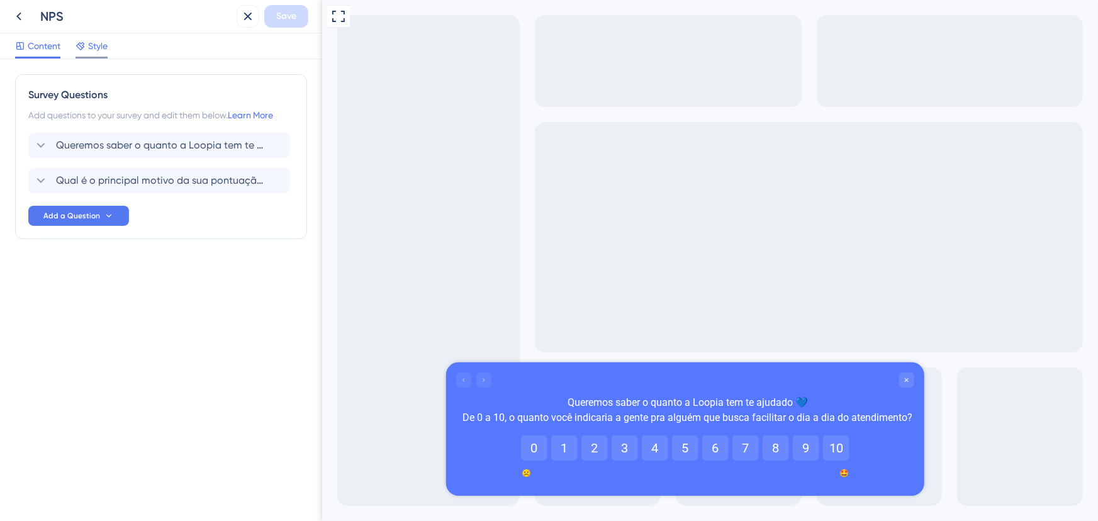
click at [92, 48] on span "Style" at bounding box center [98, 45] width 20 height 15
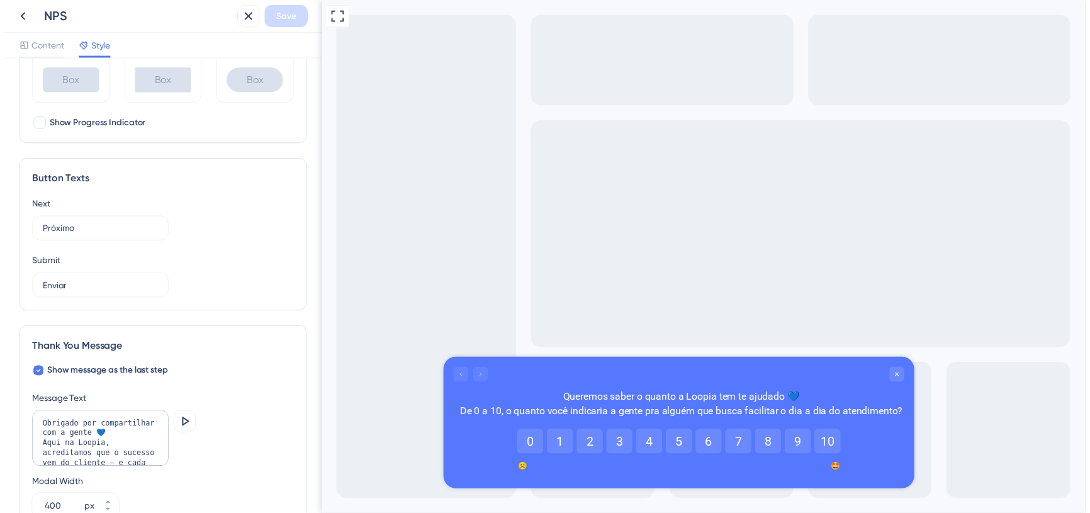
scroll to position [738, 0]
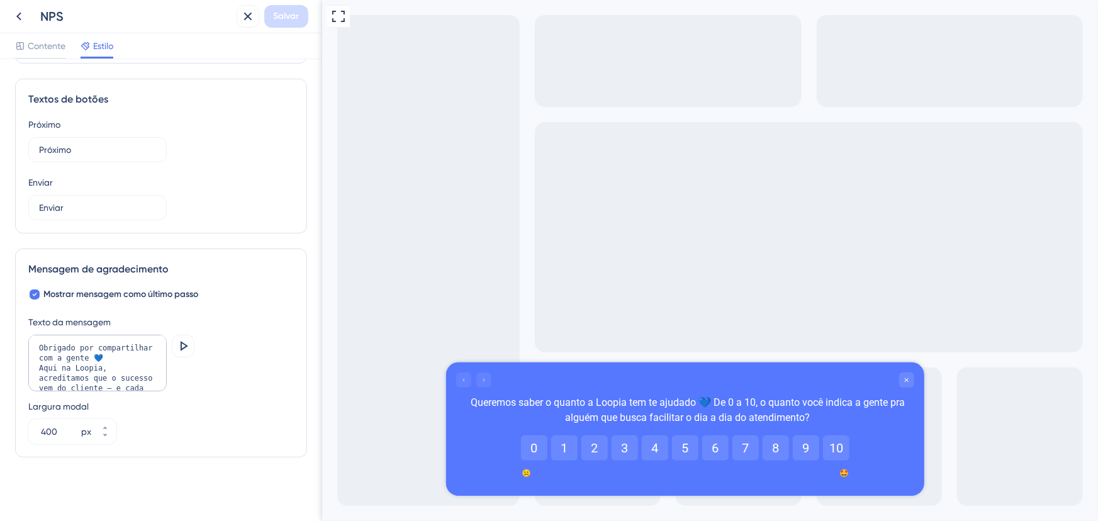
click at [265, 325] on div "Texto da mensagem" at bounding box center [161, 322] width 266 height 15
click at [20, 21] on icon at bounding box center [18, 16] width 15 height 15
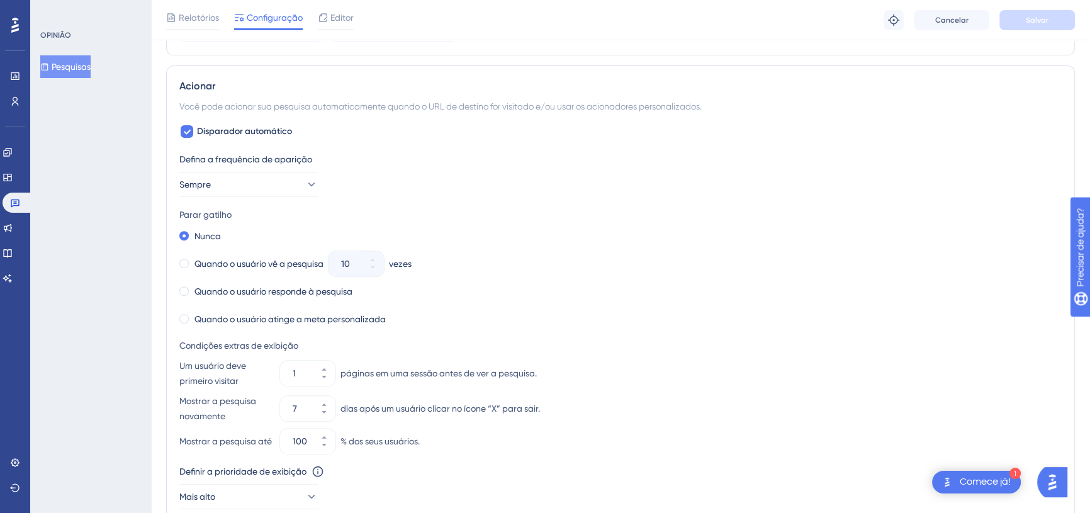
scroll to position [551, 0]
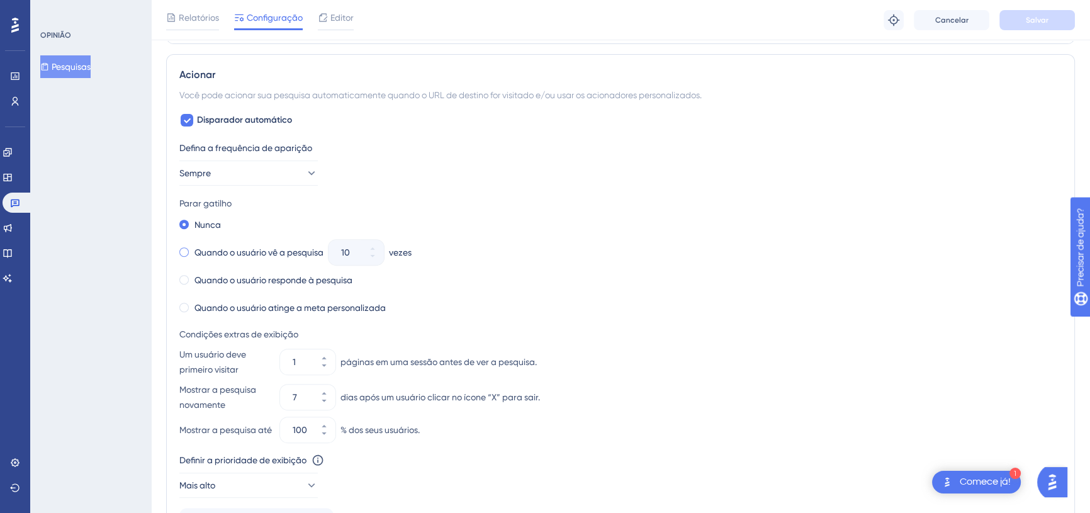
click at [263, 252] on font "Quando o usuário vê a pesquisa" at bounding box center [258, 252] width 129 height 10
click at [279, 276] on font "Quando o usuário responde à pesquisa" at bounding box center [273, 280] width 158 height 10
click at [291, 164] on button "Sempre" at bounding box center [248, 172] width 138 height 25
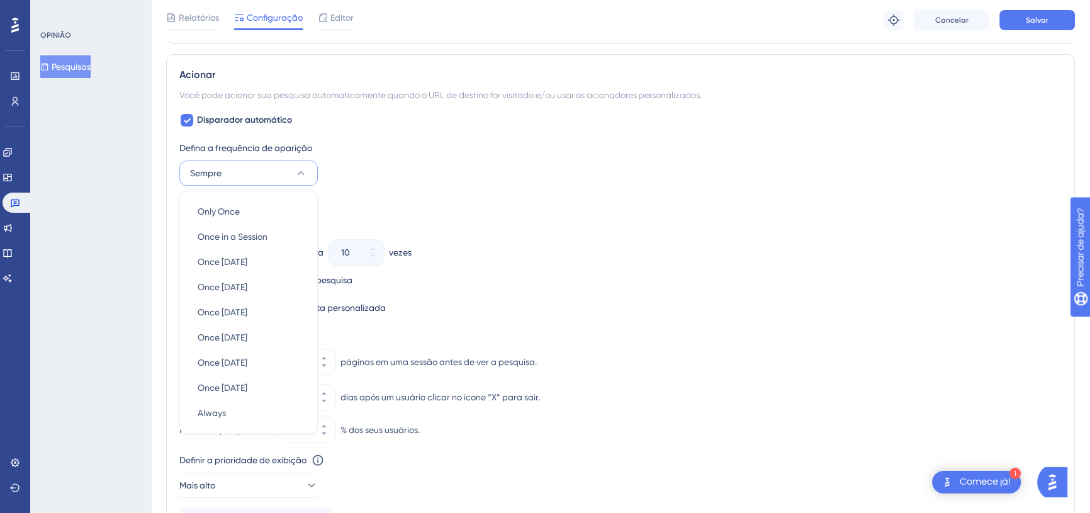
scroll to position [604, 0]
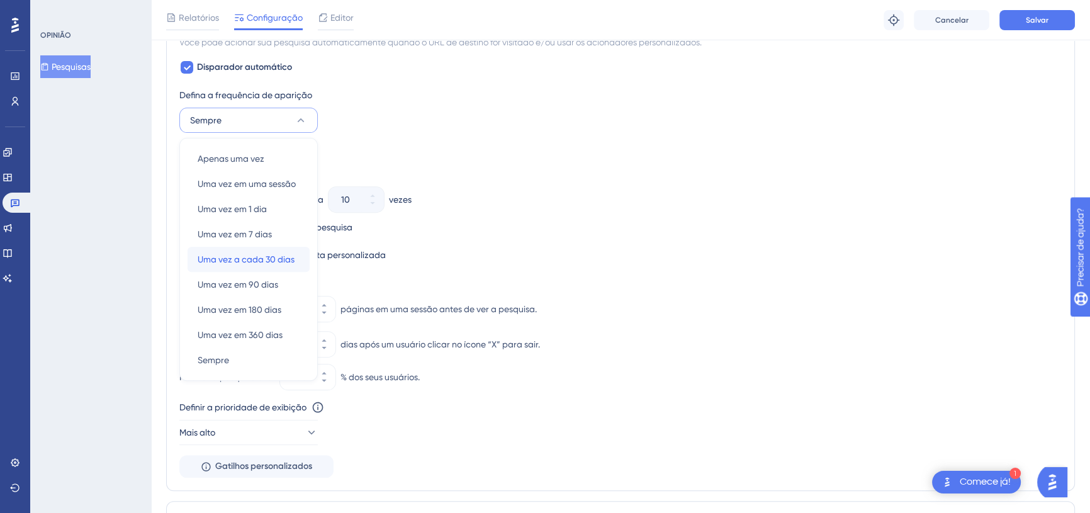
click at [252, 266] on div "Uma vez a cada 30 dias Uma vez a cada 30 dias" at bounding box center [249, 259] width 102 height 25
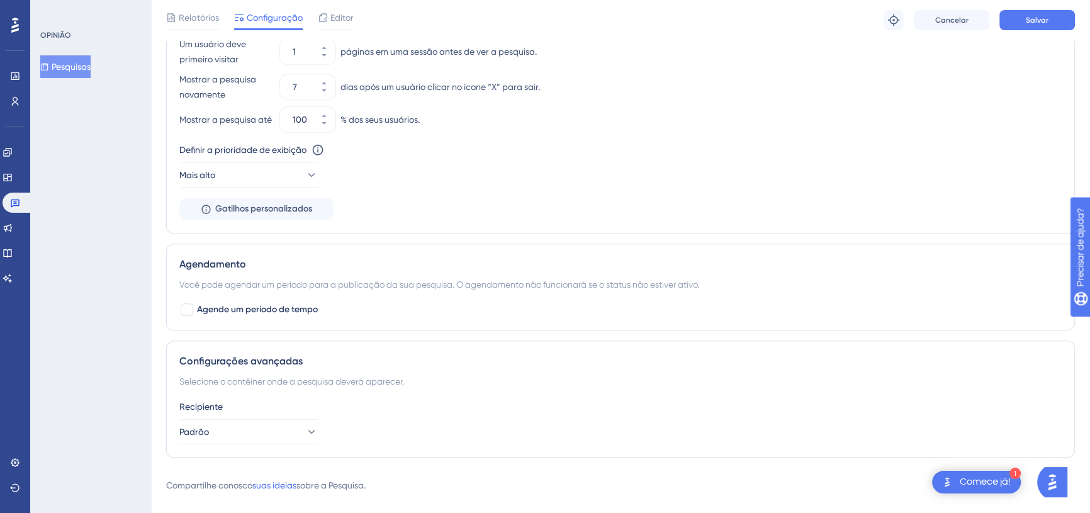
scroll to position [846, 0]
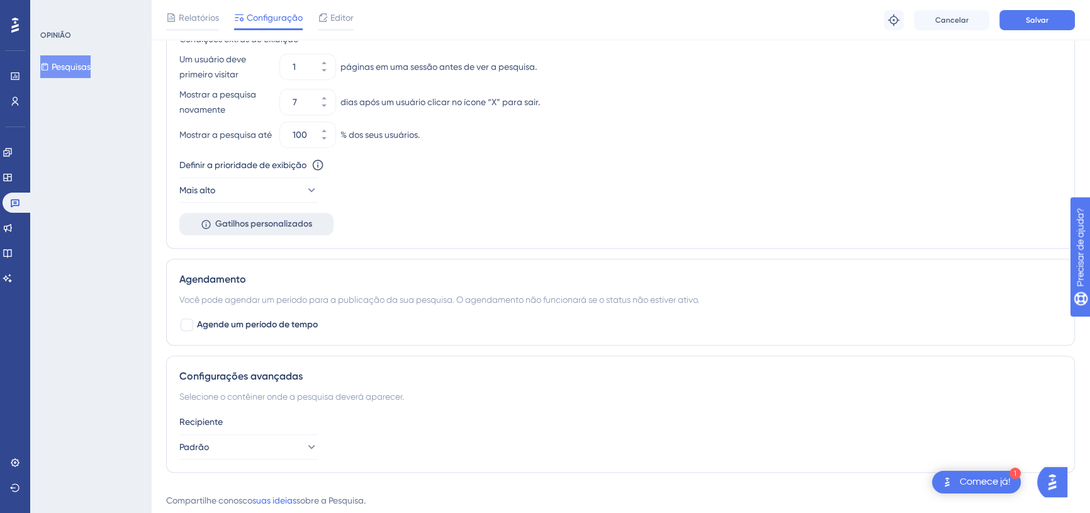
click at [281, 228] on font "Gatilhos personalizados" at bounding box center [263, 223] width 97 height 11
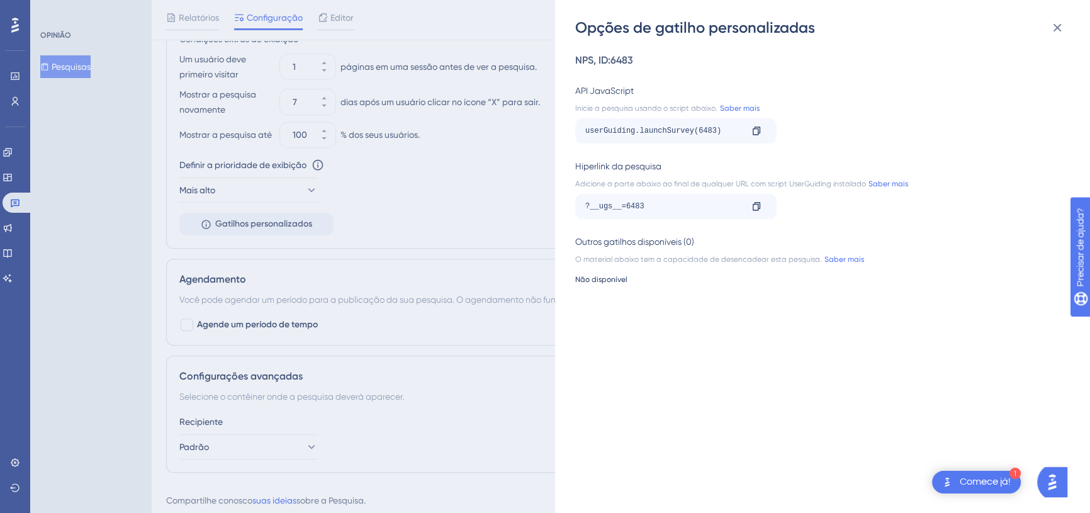
click at [519, 215] on div "Opções de gatilho personalizadas NPS , ID: 6483 API JavaScript Inicie a pesquis…" at bounding box center [545, 256] width 1090 height 513
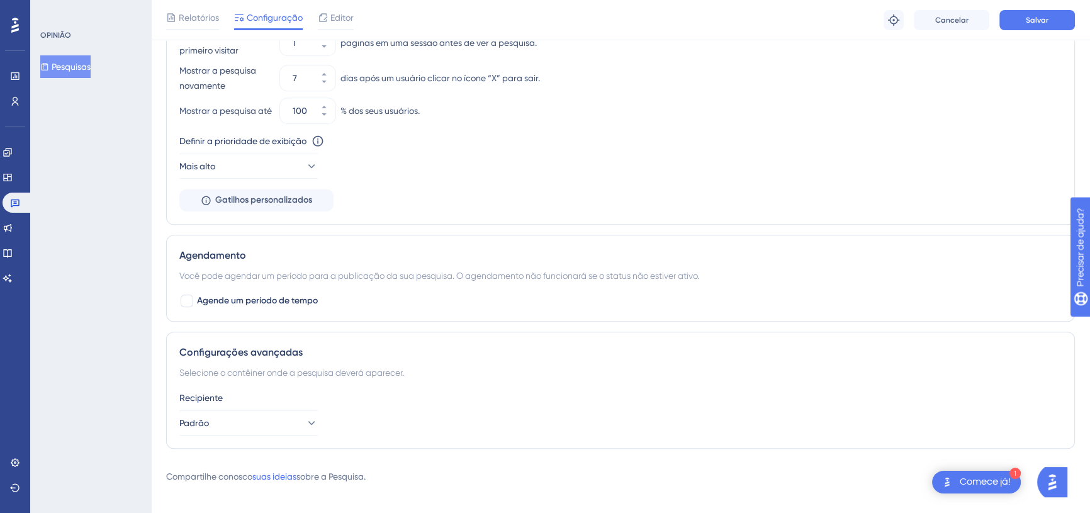
scroll to position [885, 0]
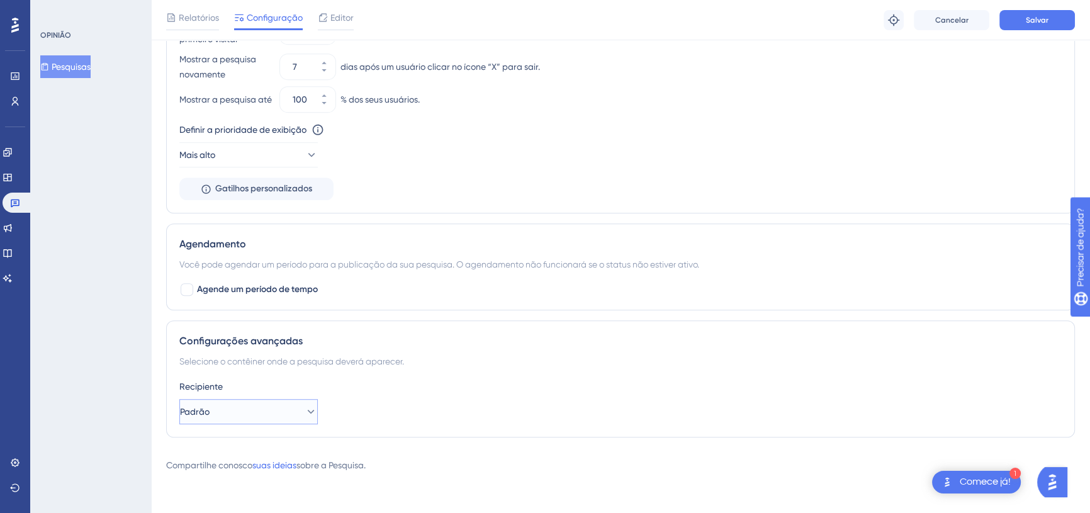
click at [291, 409] on button "Padrão" at bounding box center [248, 411] width 138 height 25
click at [368, 405] on div "Recipiente Padrão Padrão Padrão" at bounding box center [620, 401] width 882 height 45
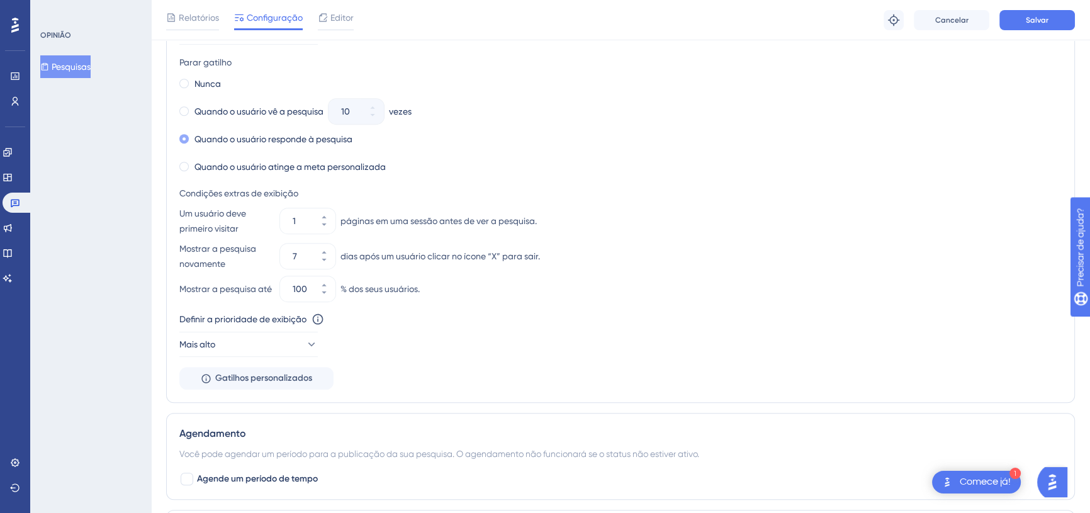
scroll to position [690, 0]
click at [209, 85] on font "Nunca" at bounding box center [207, 86] width 26 height 10
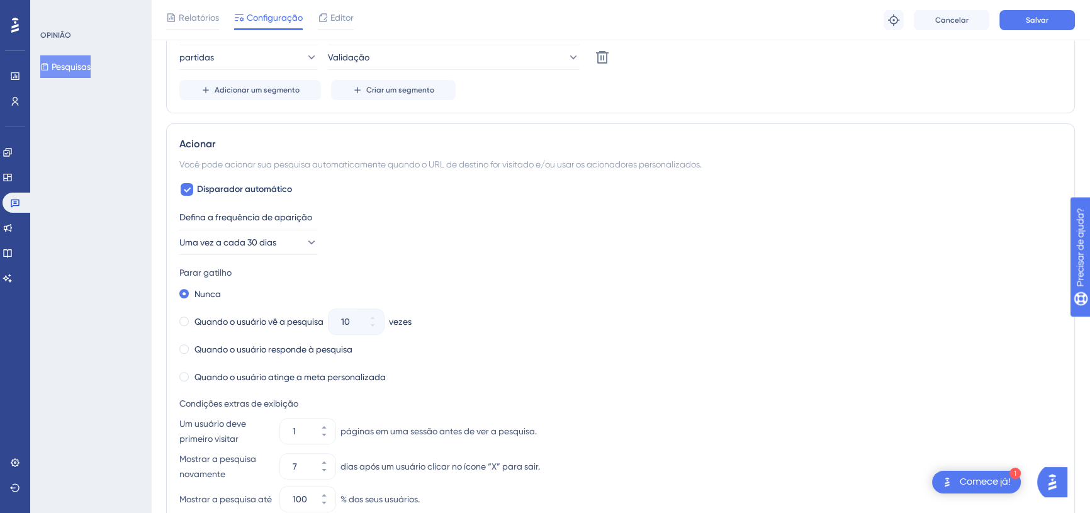
scroll to position [483, 0]
click at [305, 244] on icon at bounding box center [311, 241] width 13 height 13
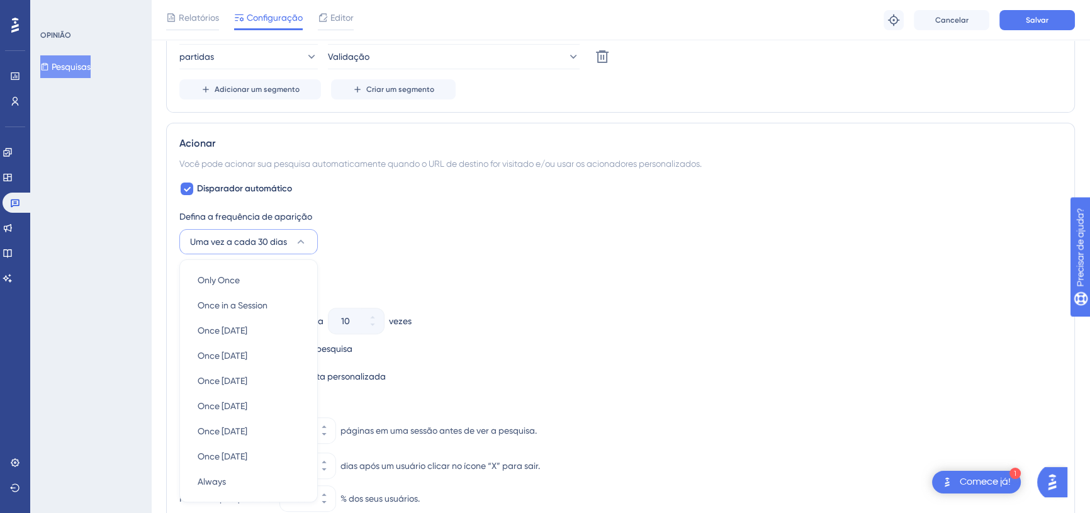
scroll to position [604, 0]
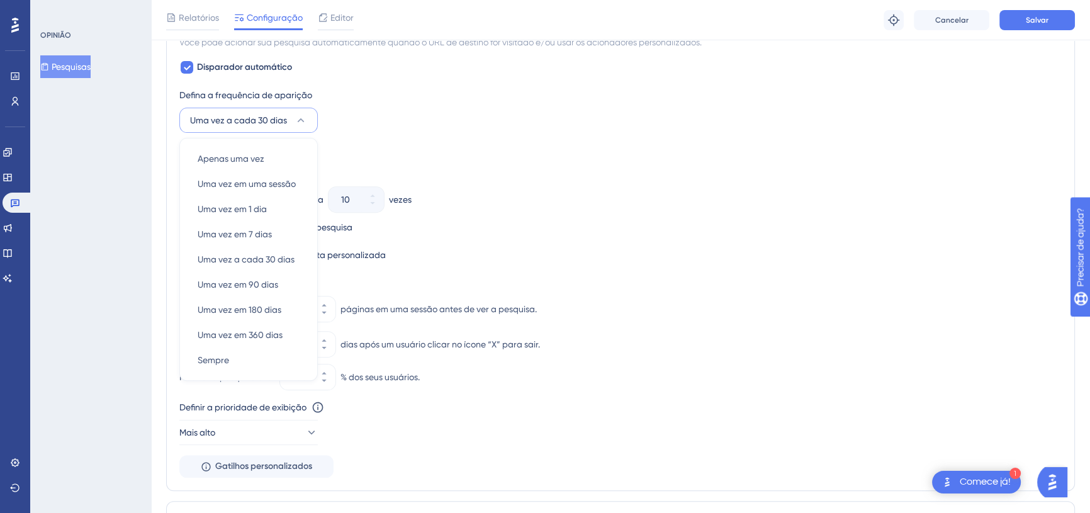
click at [424, 166] on div "Nunca" at bounding box center [620, 172] width 882 height 18
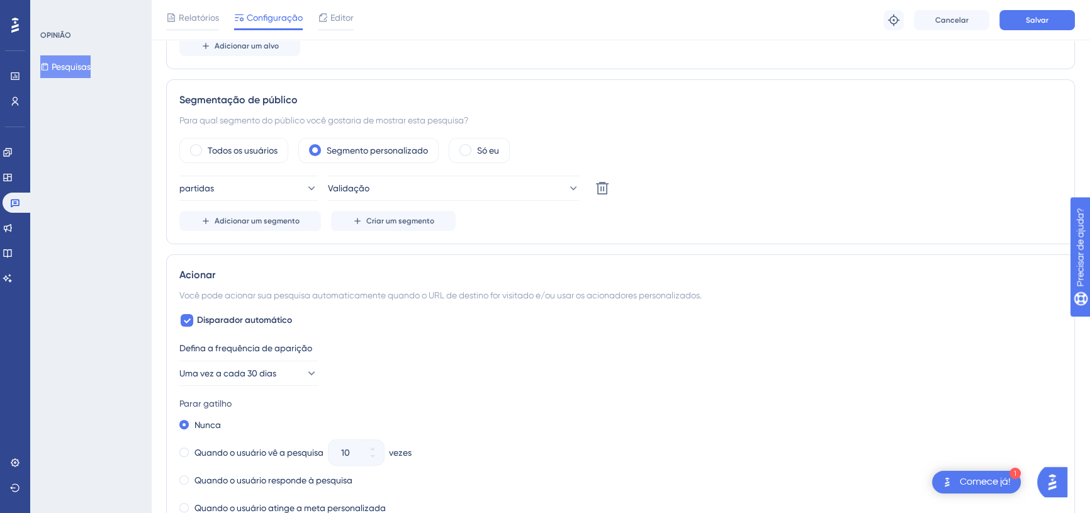
scroll to position [351, 0]
click at [245, 149] on font "Todos os usuários" at bounding box center [243, 151] width 70 height 10
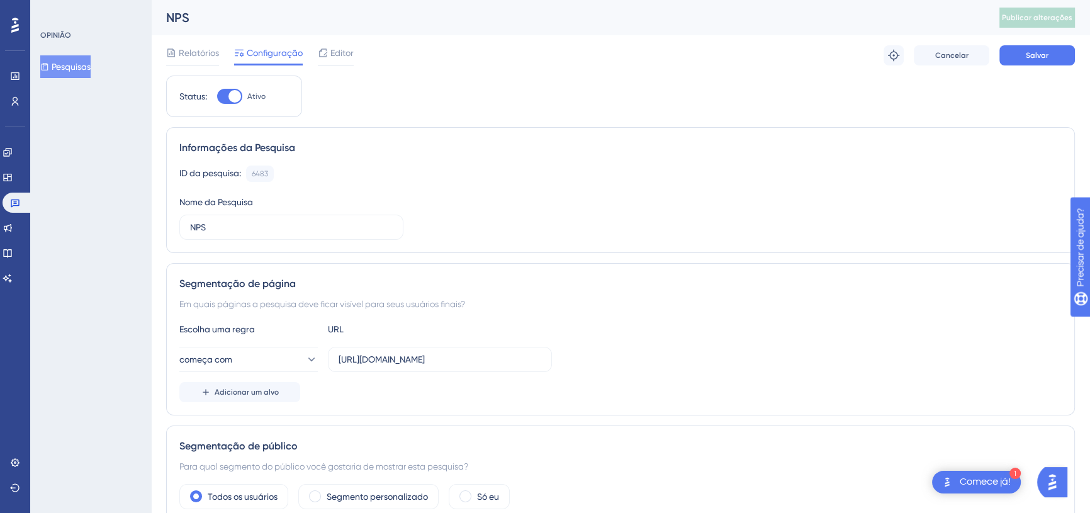
scroll to position [0, 0]
click at [1017, 57] on button "Salvar" at bounding box center [1037, 55] width 76 height 20
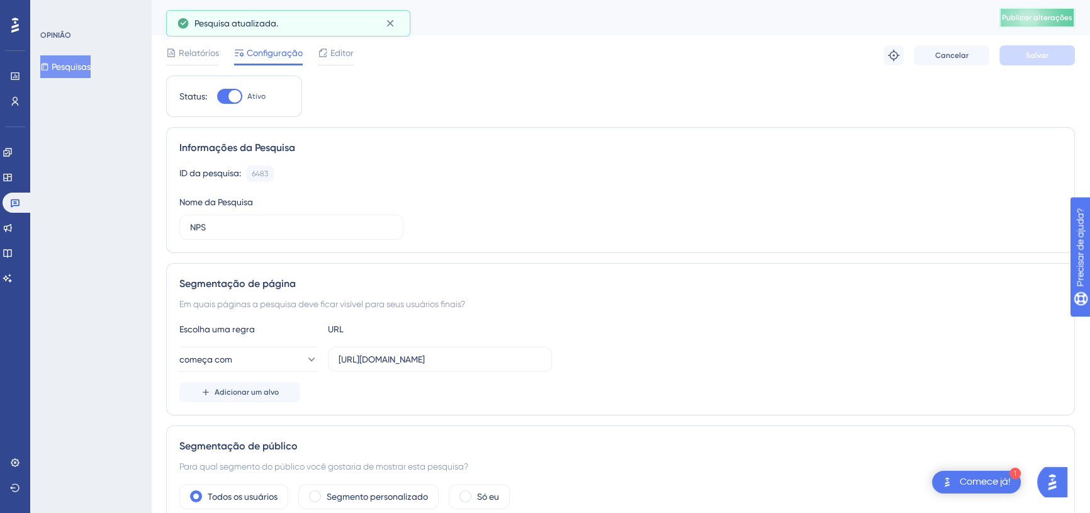
click at [1044, 24] on button "Publicar alterações" at bounding box center [1037, 18] width 76 height 20
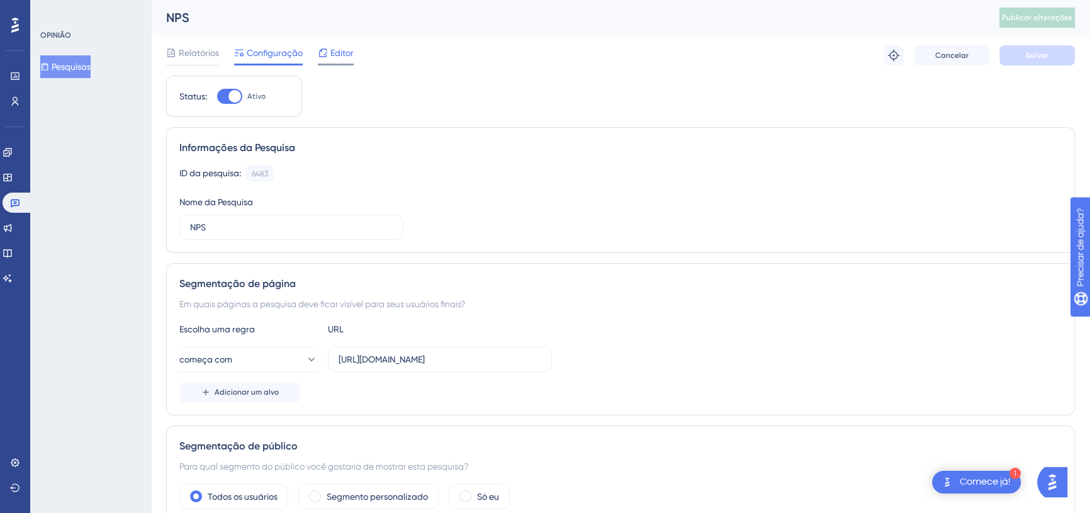
click at [336, 55] on font "Editor" at bounding box center [341, 53] width 23 height 10
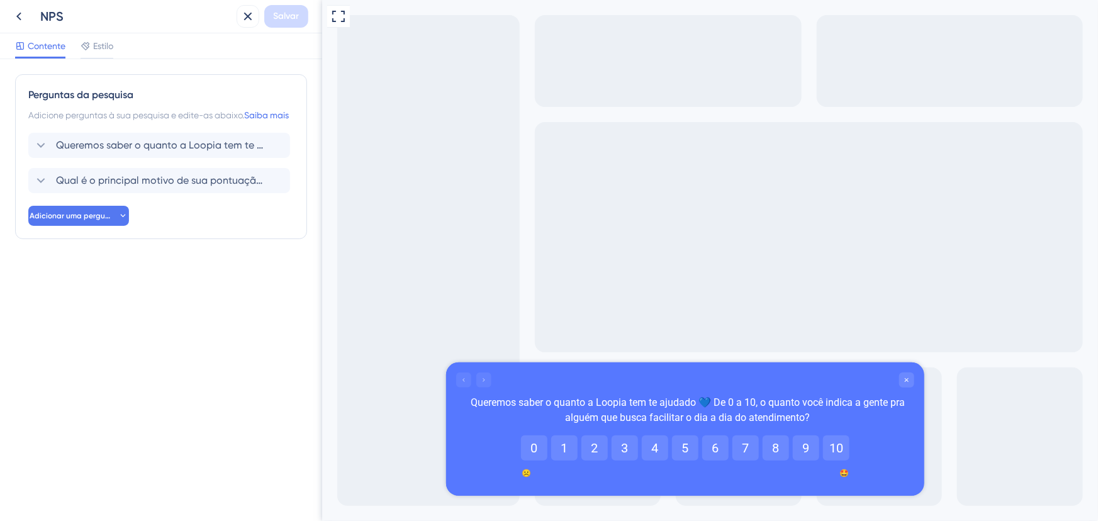
click at [99, 36] on div "Contente Estilo" at bounding box center [161, 46] width 322 height 26
click at [99, 43] on font "Estilo" at bounding box center [103, 46] width 20 height 10
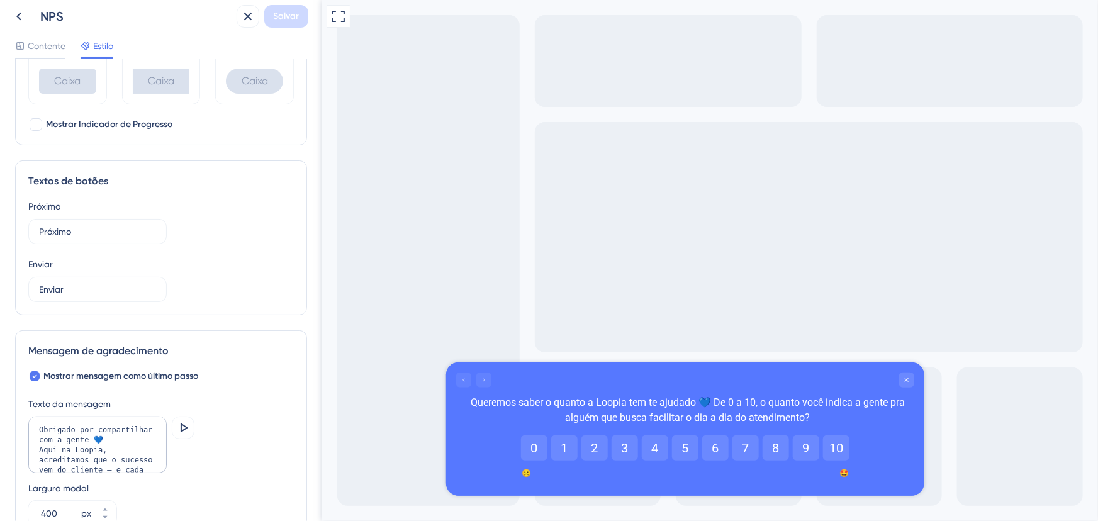
scroll to position [643, 0]
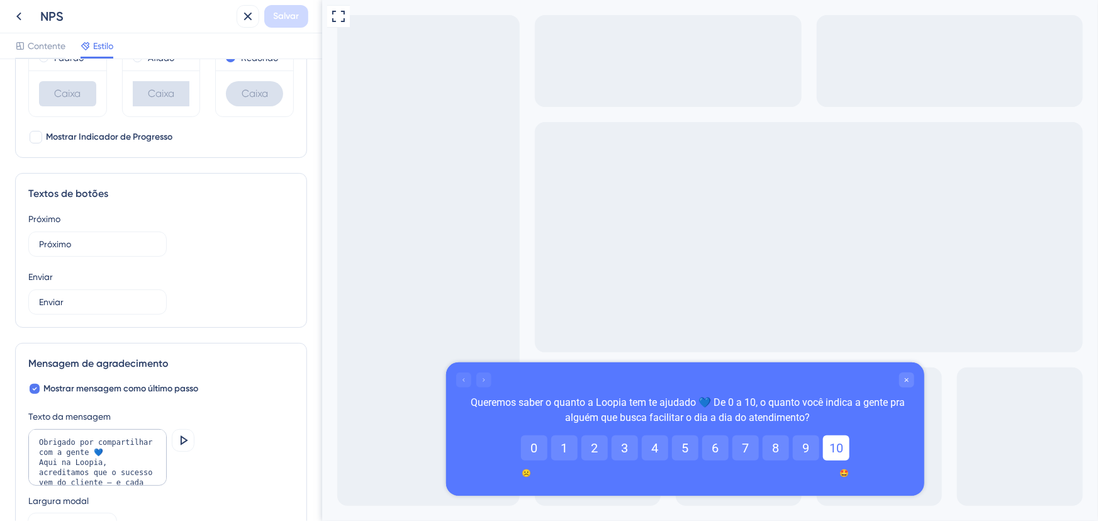
click at [828, 451] on button "10" at bounding box center [835, 447] width 26 height 25
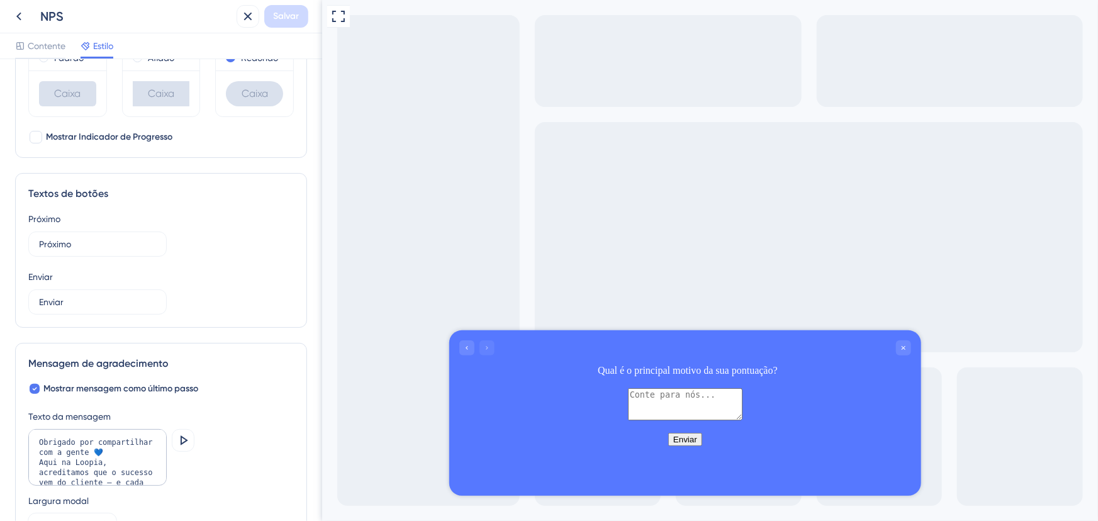
click at [742, 420] on textarea at bounding box center [684, 404] width 115 height 32
click at [691, 446] on div "Enviar" at bounding box center [685, 438] width 472 height 13
click at [686, 446] on button "Enviar" at bounding box center [685, 438] width 34 height 13
click at [693, 446] on button "Enviar" at bounding box center [685, 438] width 34 height 13
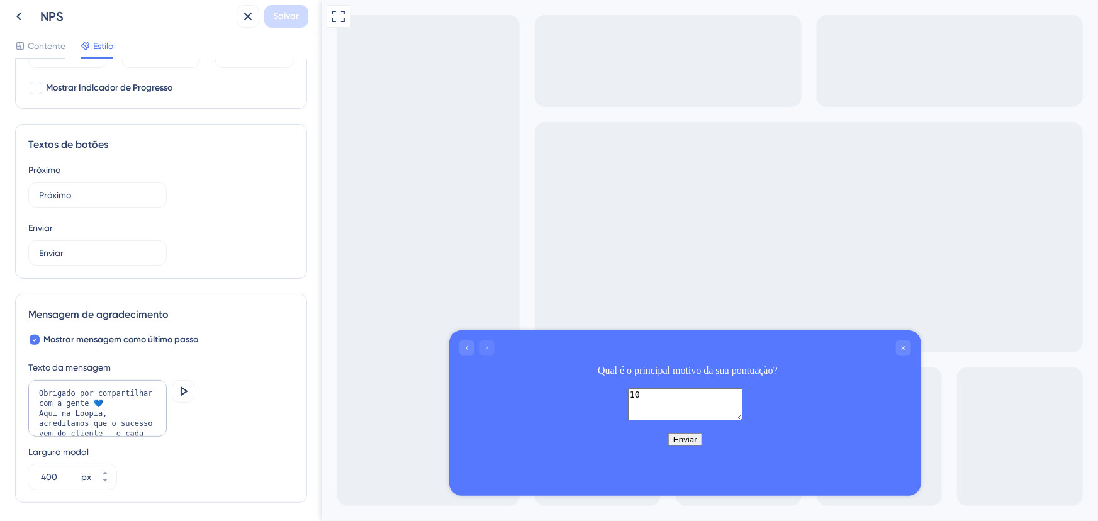
scroll to position [693, 0]
click at [347, 18] on button at bounding box center [338, 16] width 23 height 23
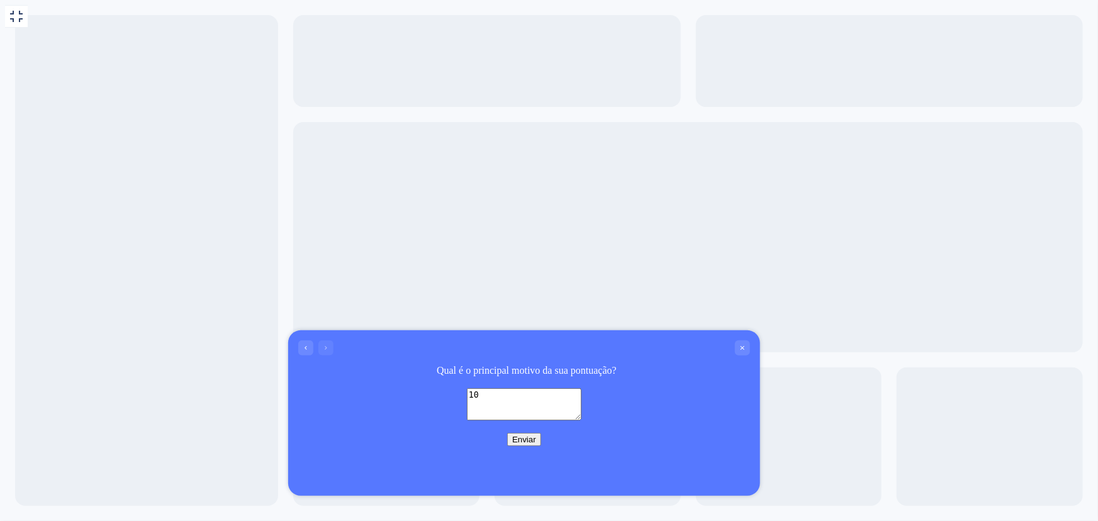
click at [522, 446] on button "Enviar" at bounding box center [524, 438] width 34 height 13
click at [504, 420] on textarea "10" at bounding box center [523, 404] width 115 height 32
type textarea "1"
click at [521, 446] on button "Enviar" at bounding box center [524, 438] width 34 height 13
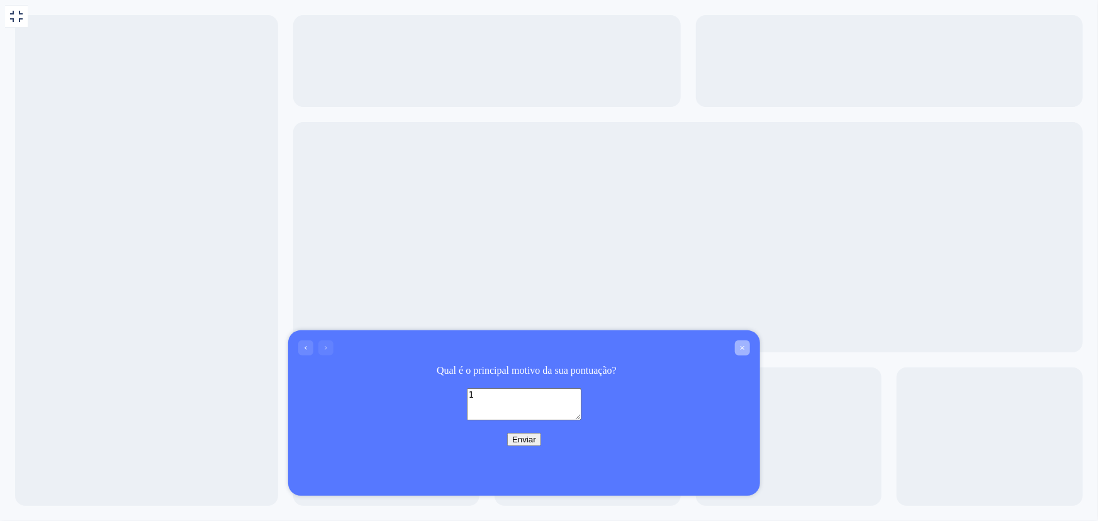
click at [740, 347] on icon "Fechar pesquisa" at bounding box center [742, 348] width 8 height 8
click at [26, 12] on button at bounding box center [16, 16] width 23 height 23
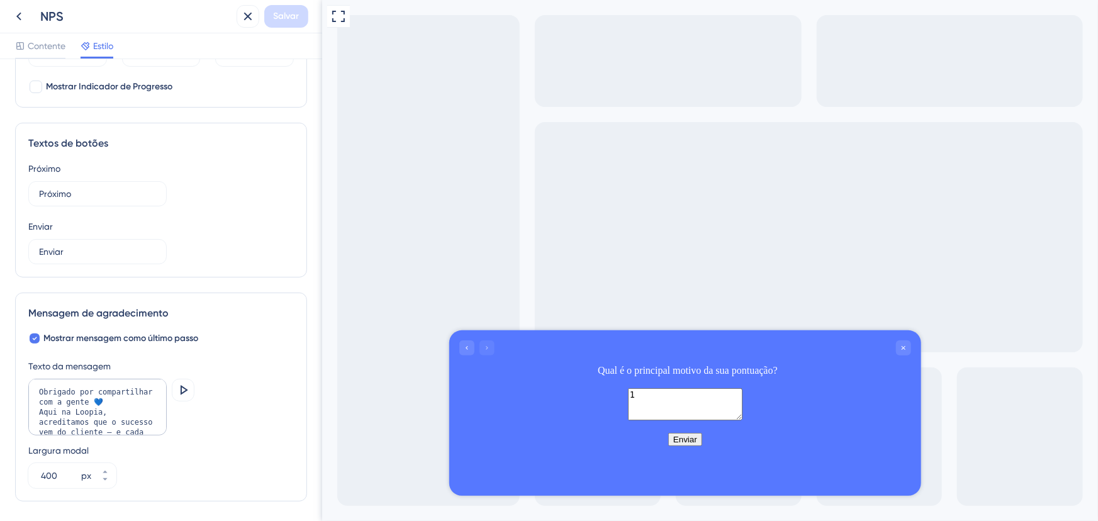
scroll to position [738, 0]
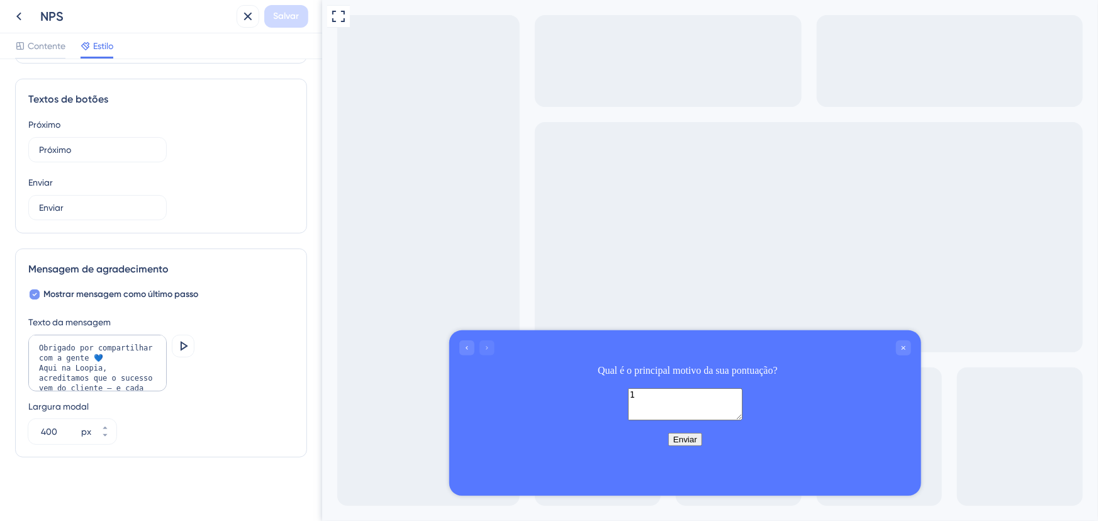
click at [38, 289] on div at bounding box center [35, 294] width 10 height 10
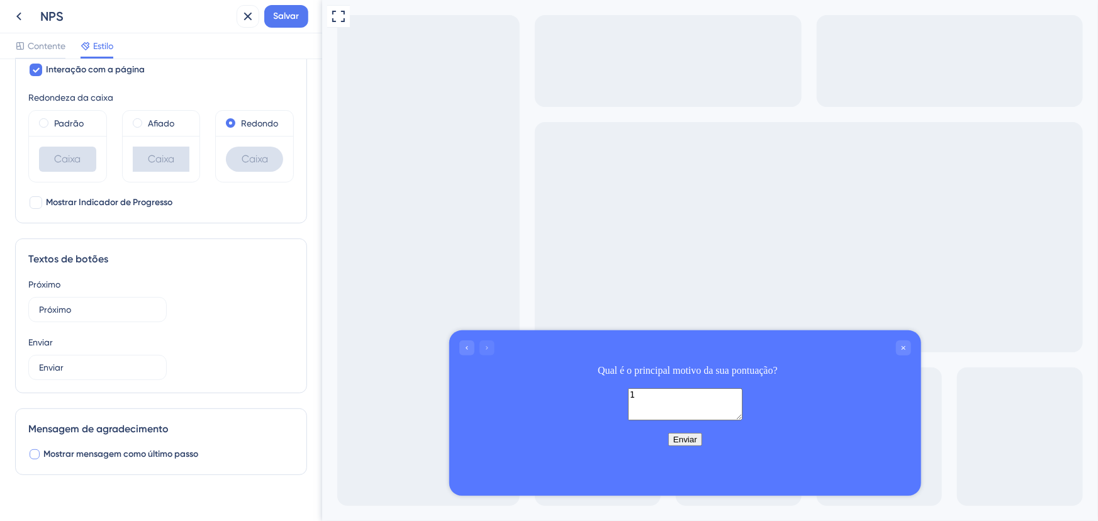
scroll to position [596, 0]
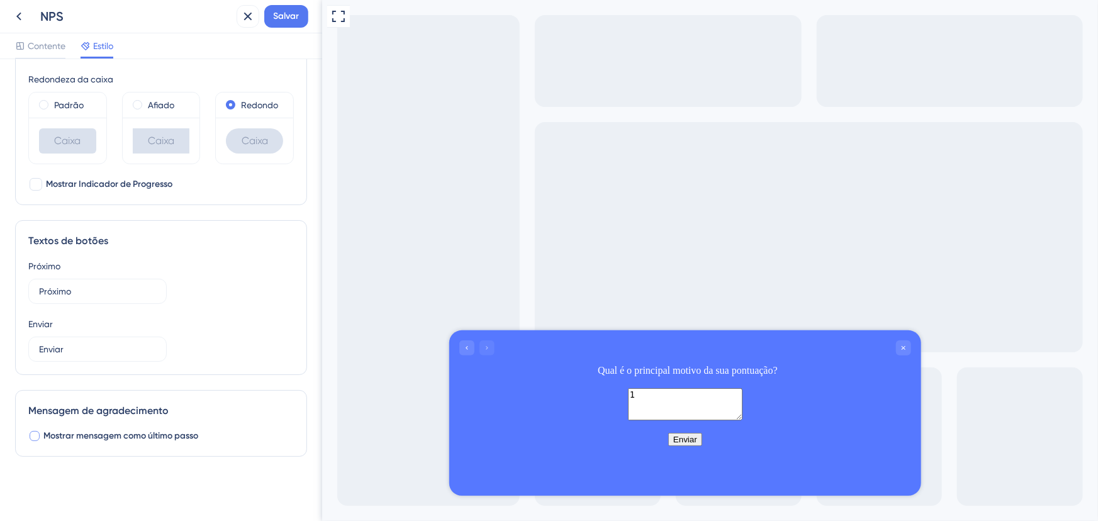
click at [36, 434] on div at bounding box center [35, 436] width 10 height 10
checkbox input "true"
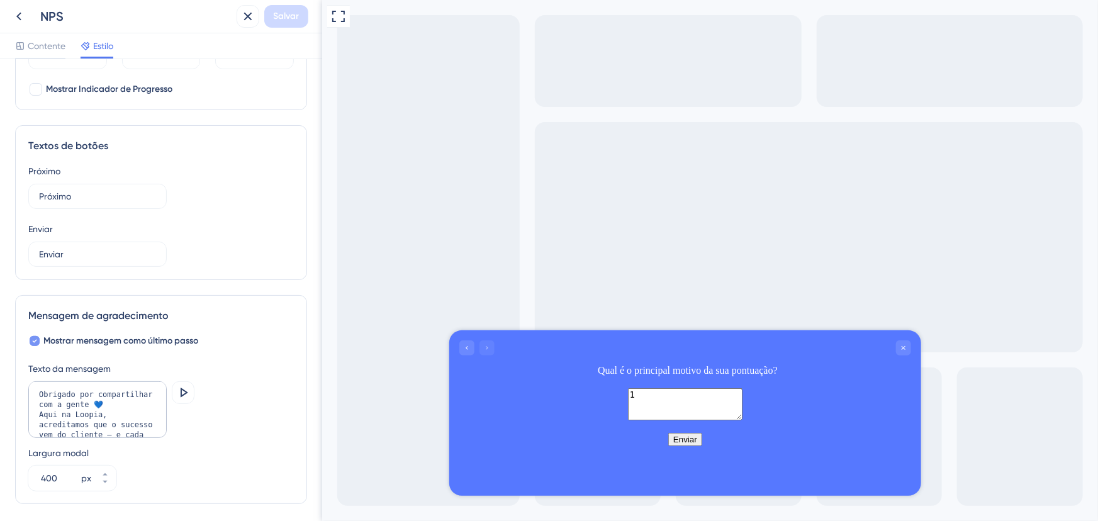
scroll to position [738, 0]
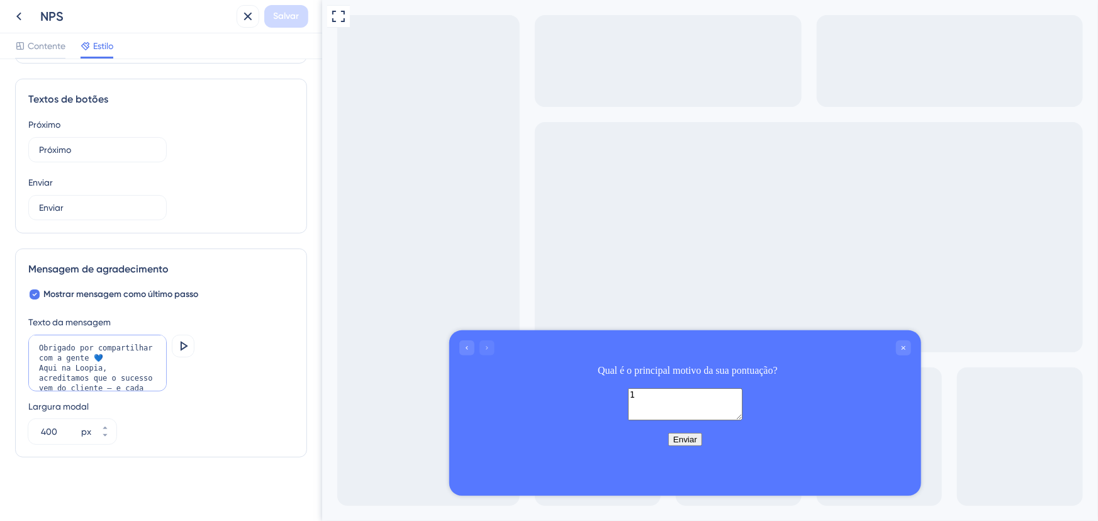
click at [110, 376] on textarea "Obrigado por compartilhar com a gente 💙 Aqui na Loopia, acreditamos que o suces…" at bounding box center [97, 363] width 138 height 57
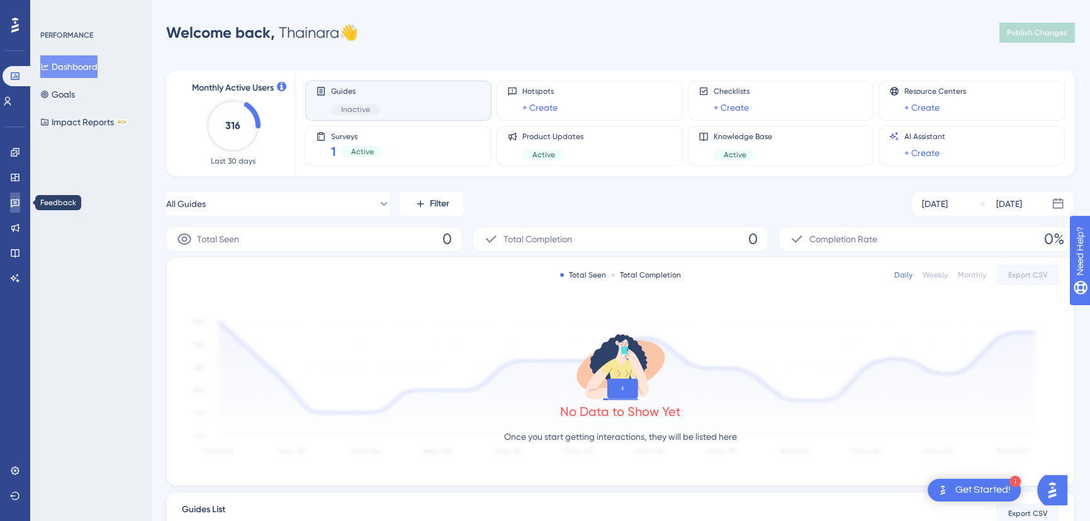
click at [18, 208] on link at bounding box center [15, 203] width 10 height 20
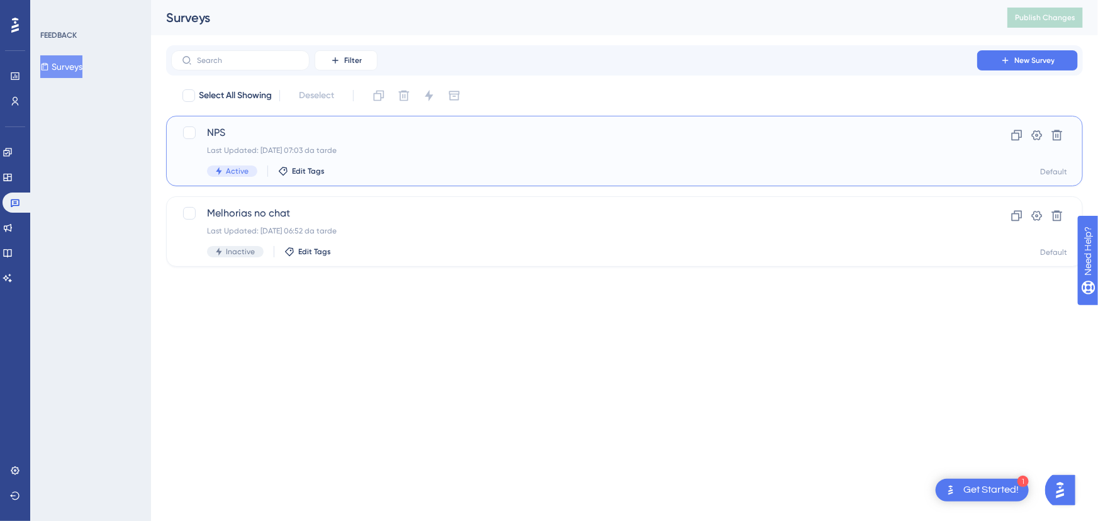
click at [421, 169] on div "Active Edit Tags" at bounding box center [574, 171] width 734 height 11
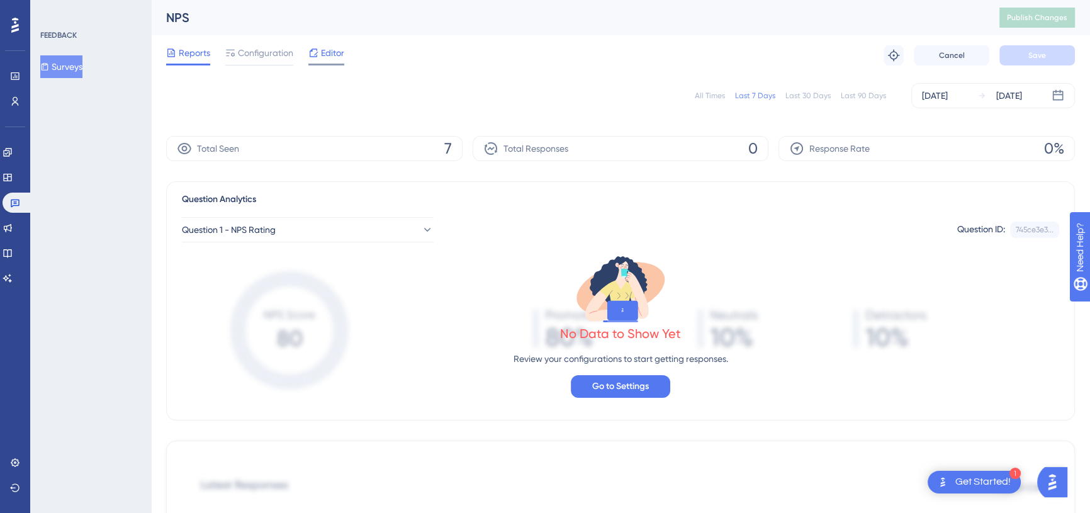
click at [330, 52] on span "Editor" at bounding box center [332, 52] width 23 height 15
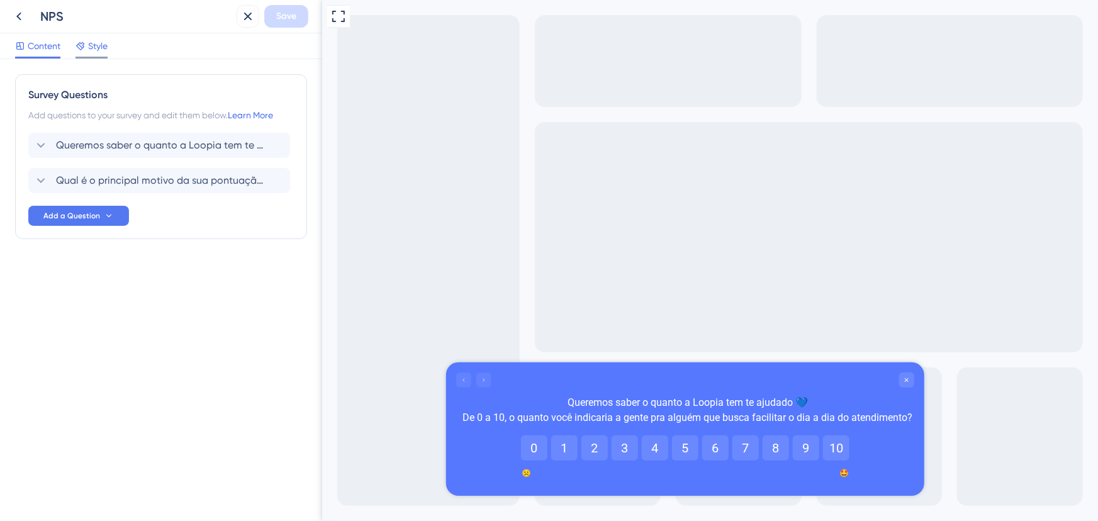
click at [99, 38] on span "Style" at bounding box center [98, 45] width 20 height 15
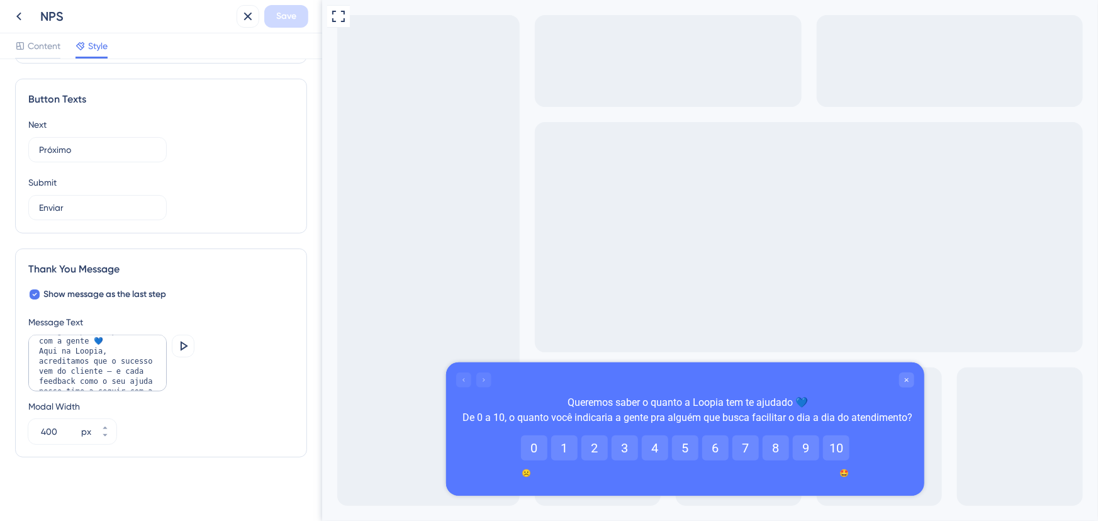
scroll to position [18, 0]
drag, startPoint x: 103, startPoint y: 370, endPoint x: 126, endPoint y: 400, distance: 38.0
click at [126, 400] on div "Message Text Obrigado por compartilhar com a gente 💙 Aqui na Loopia, acreditamo…" at bounding box center [161, 380] width 266 height 130
click at [99, 345] on textarea "Obrigado por compartilhar com a gente 💙 Aqui na Loopia, acreditamos que o suces…" at bounding box center [97, 363] width 138 height 57
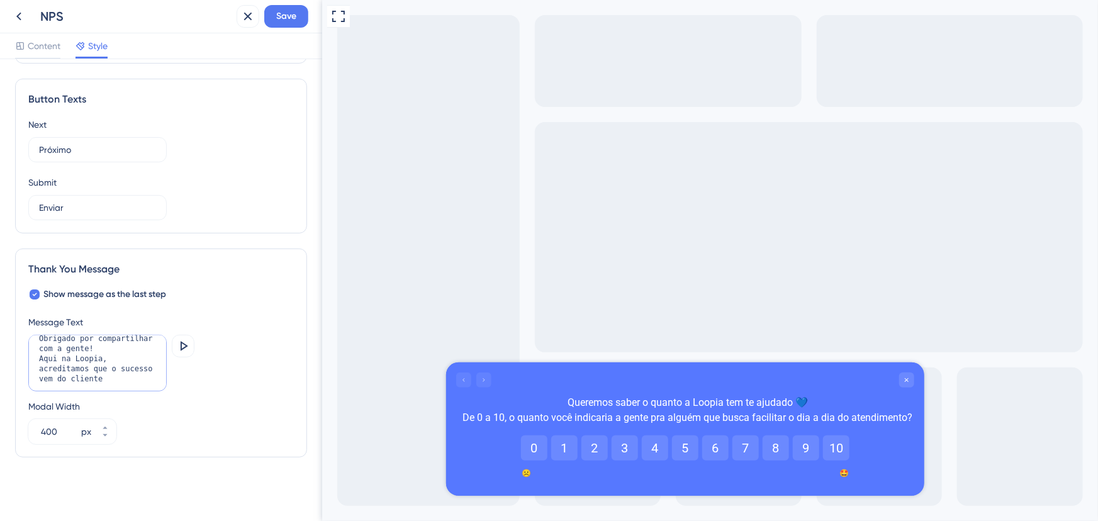
click at [107, 378] on textarea "Obrigado por compartilhar com a gente! Aqui na Loopia, acreditamos que o sucess…" at bounding box center [97, 363] width 138 height 57
paste textarea "💙"
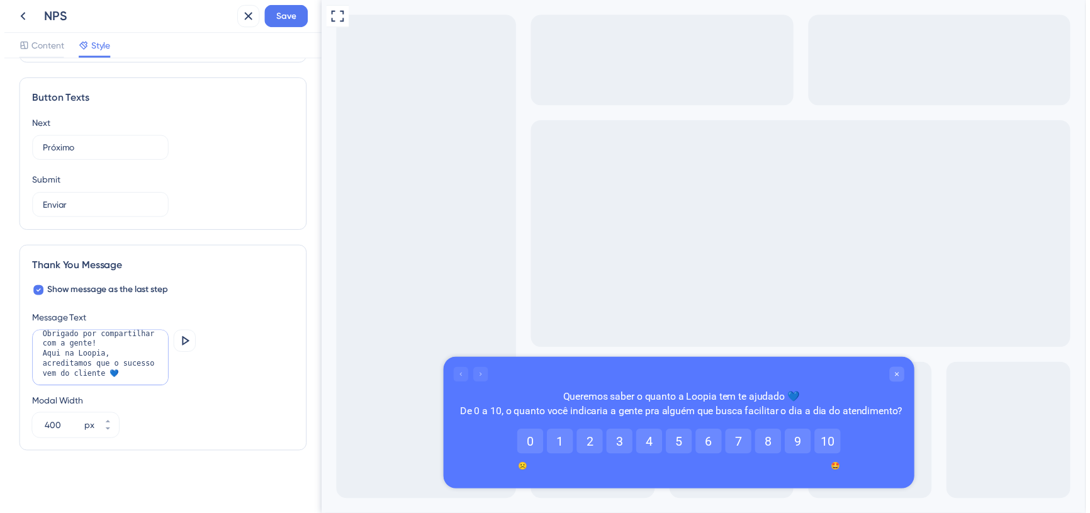
scroll to position [714, 0]
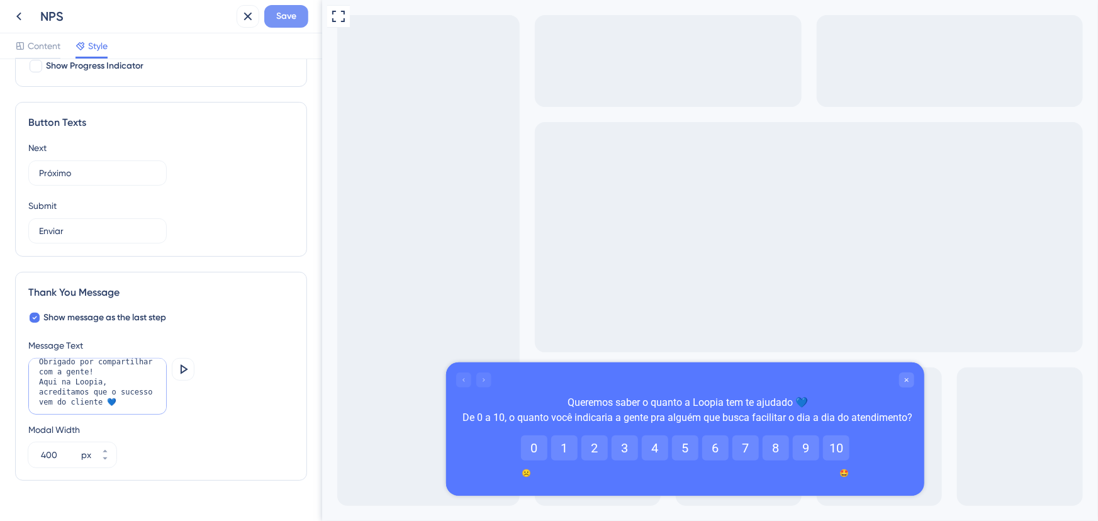
type textarea "Obrigado por compartilhar com a gente! Aqui na Loopia, acreditamos que o sucess…"
click at [276, 20] on span "Save" at bounding box center [286, 16] width 20 height 15
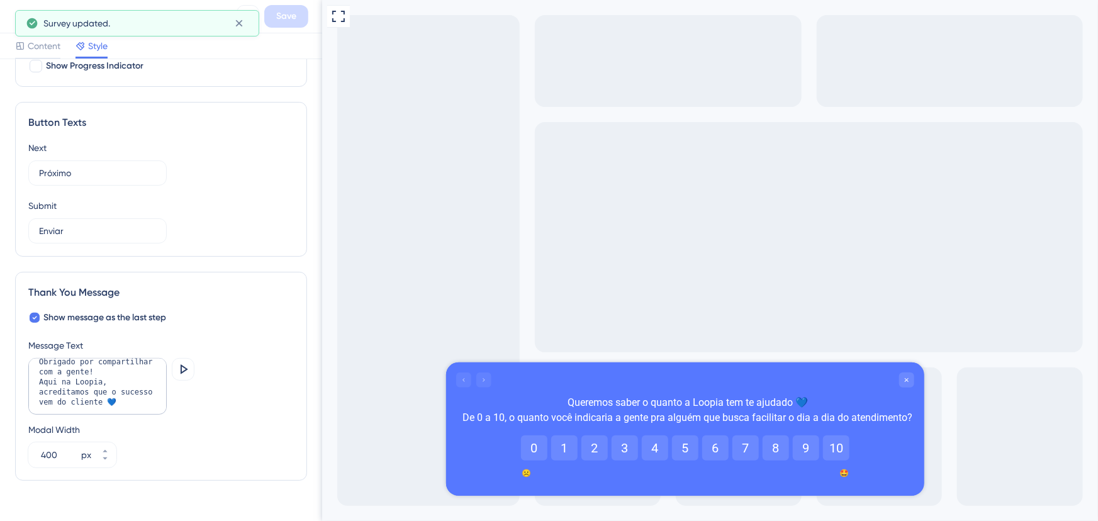
click at [20, 18] on div "Survey updated." at bounding box center [137, 23] width 244 height 26
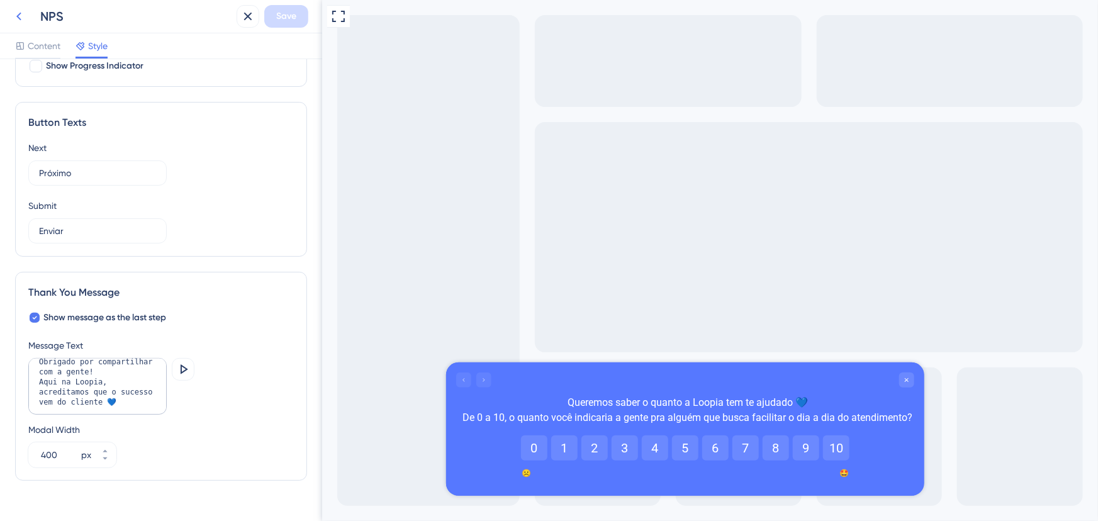
click at [18, 13] on icon at bounding box center [18, 16] width 15 height 15
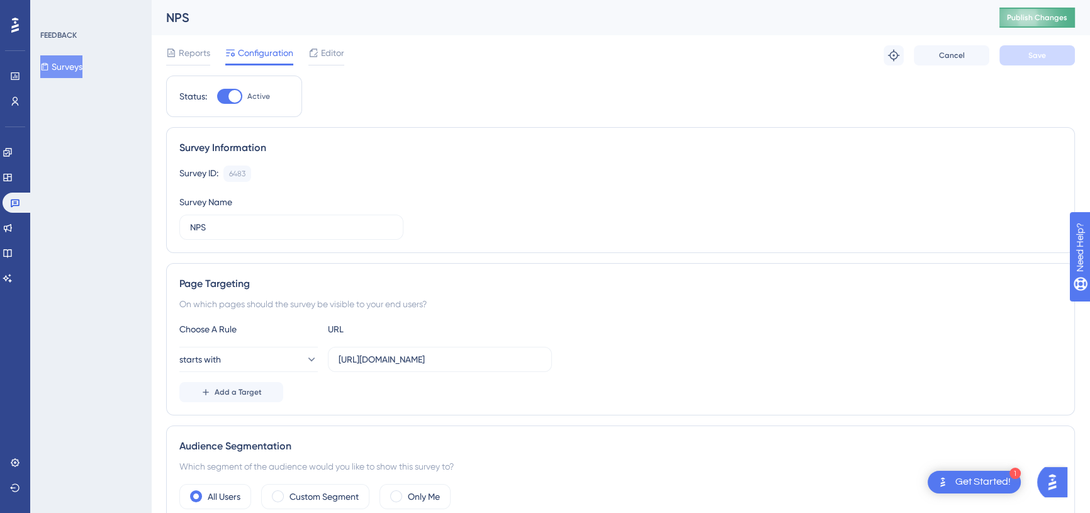
click at [1046, 20] on span "Publish Changes" at bounding box center [1037, 18] width 60 height 10
click at [20, 76] on link at bounding box center [15, 76] width 10 height 20
